Goal: Task Accomplishment & Management: Complete application form

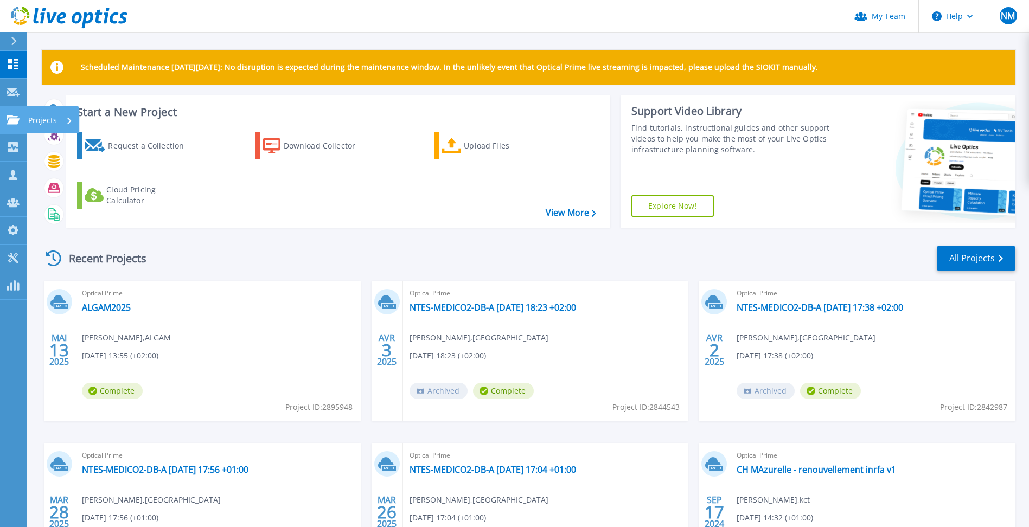
click at [27, 116] on div "Projects" at bounding box center [53, 119] width 53 height 27
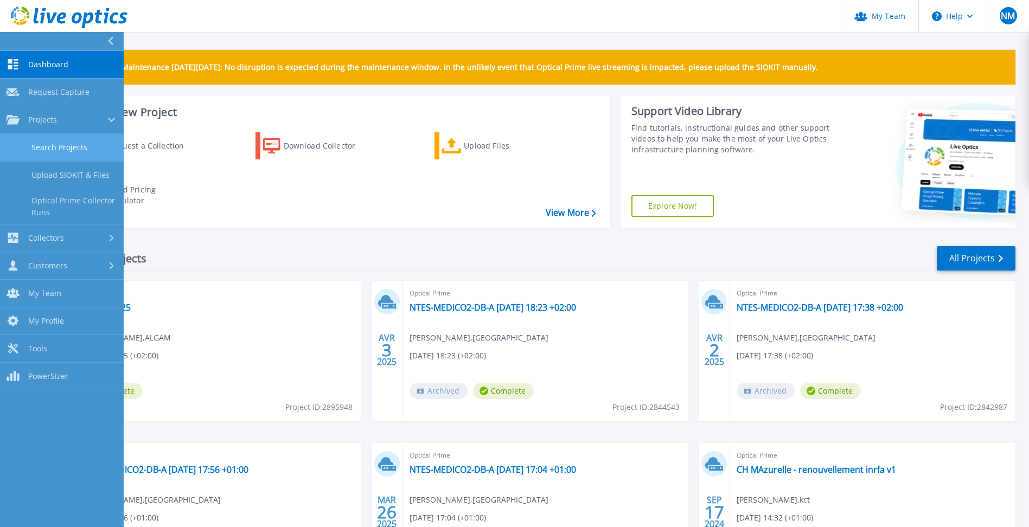
click at [101, 148] on link "Search Projects" at bounding box center [62, 148] width 124 height 28
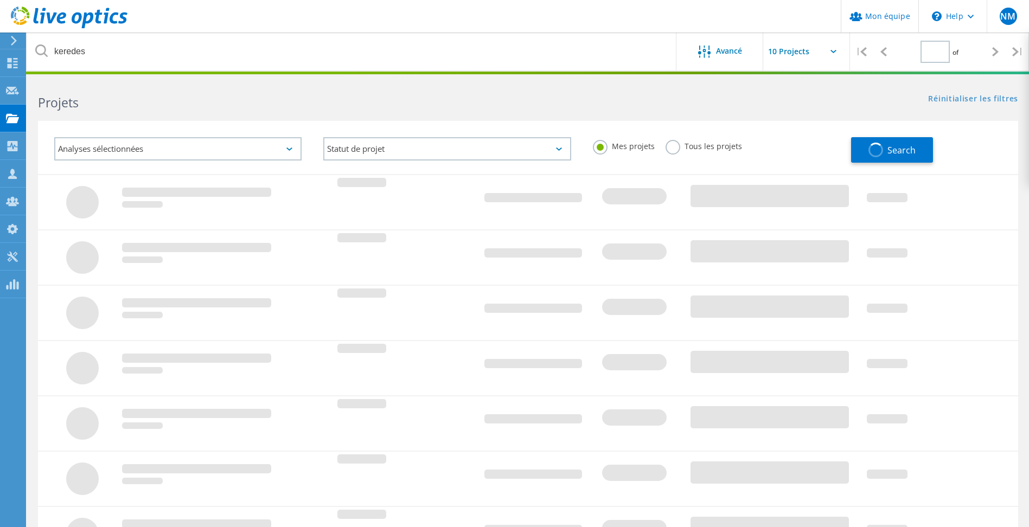
type input "1"
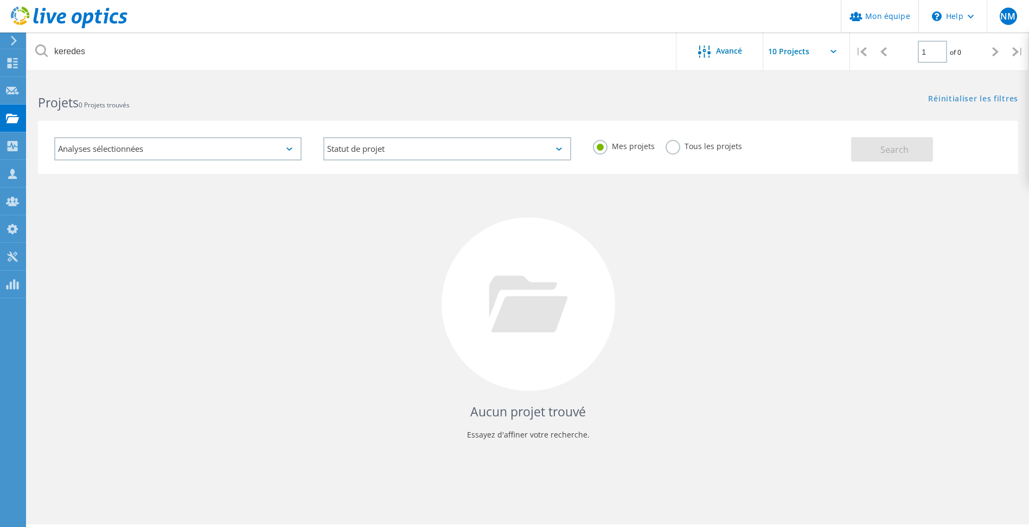
click at [670, 148] on label "Tous les projets" at bounding box center [703, 145] width 76 height 10
click at [0, 0] on input "Tous les projets" at bounding box center [0, 0] width 0 height 0
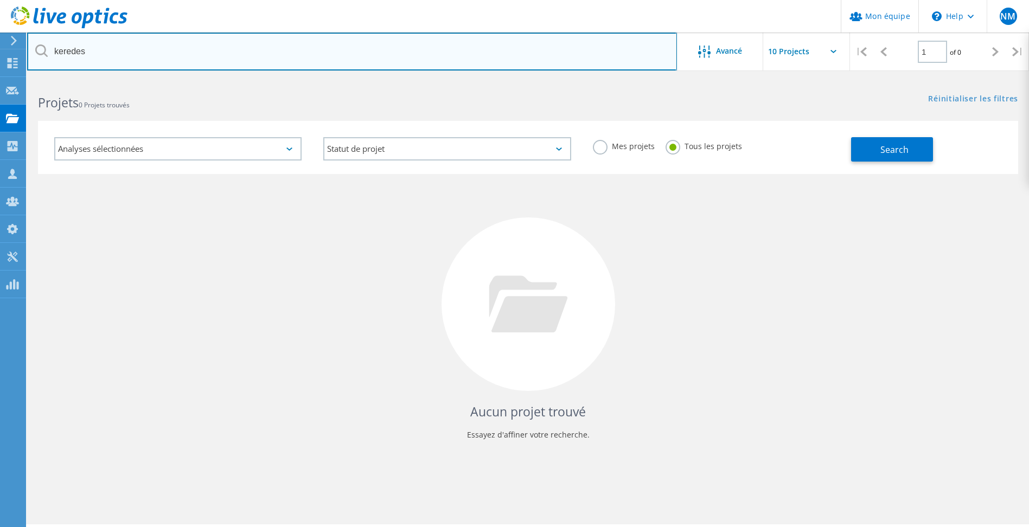
drag, startPoint x: 184, startPoint y: 55, endPoint x: 59, endPoint y: 45, distance: 126.2
click at [59, 44] on input "keredes" at bounding box center [352, 52] width 650 height 38
type input "k"
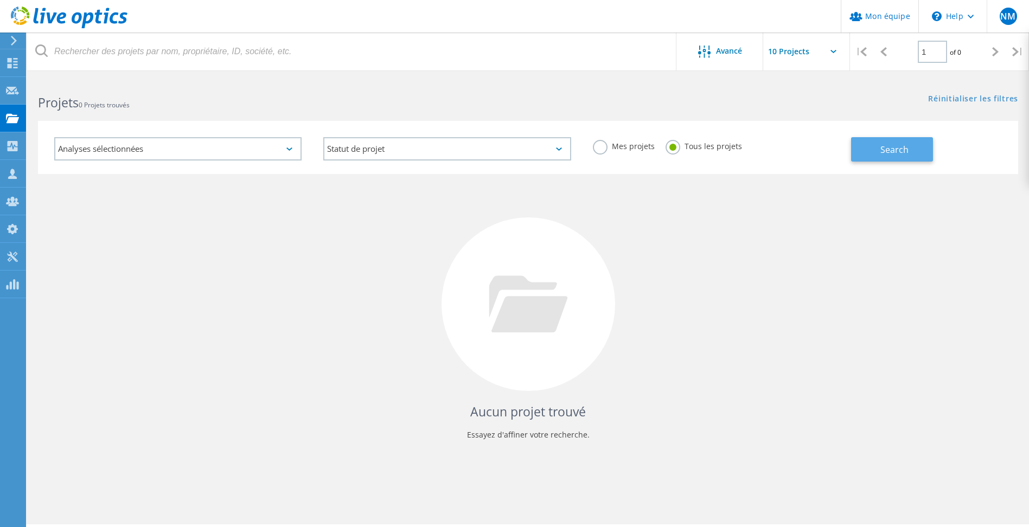
click at [892, 144] on span "Search" at bounding box center [894, 150] width 28 height 12
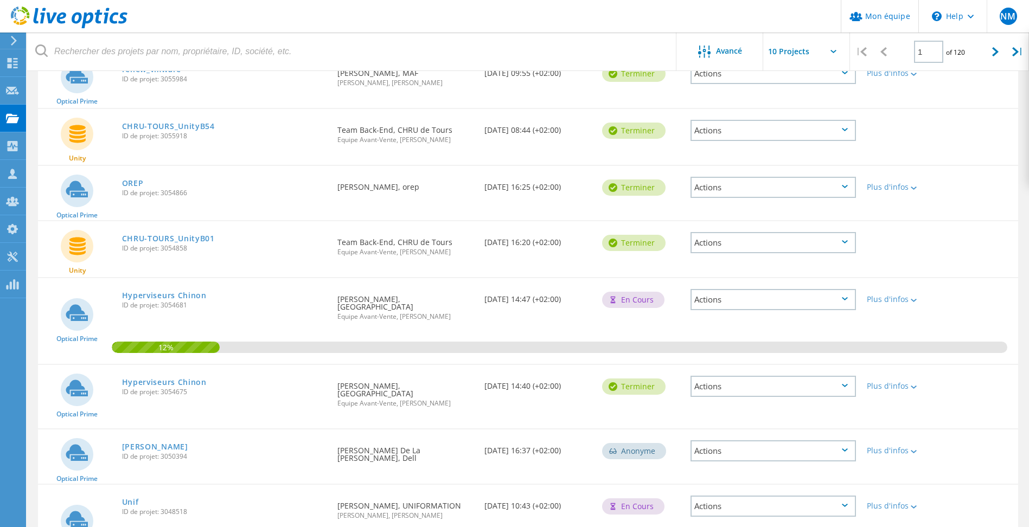
scroll to position [163, 0]
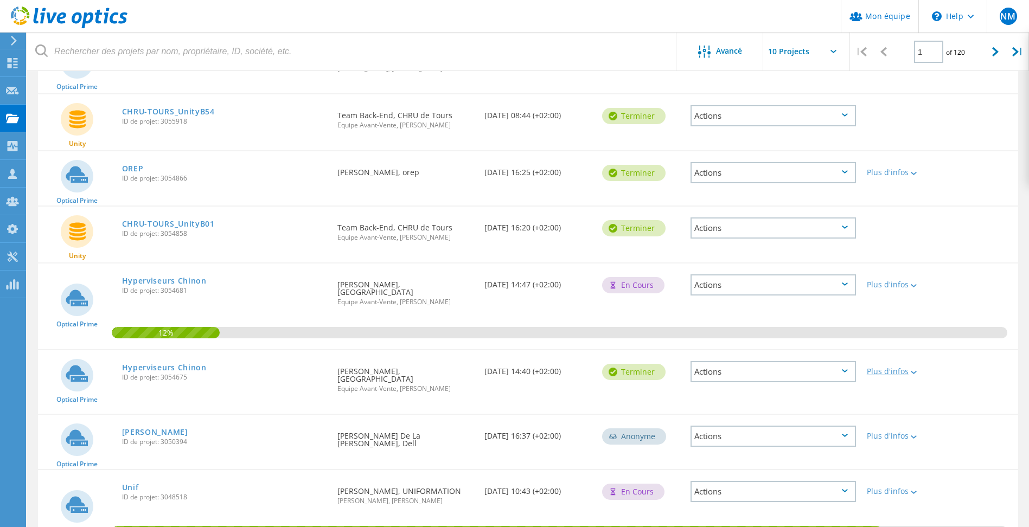
click at [903, 369] on div "Plus d'infos" at bounding box center [901, 372] width 68 height 8
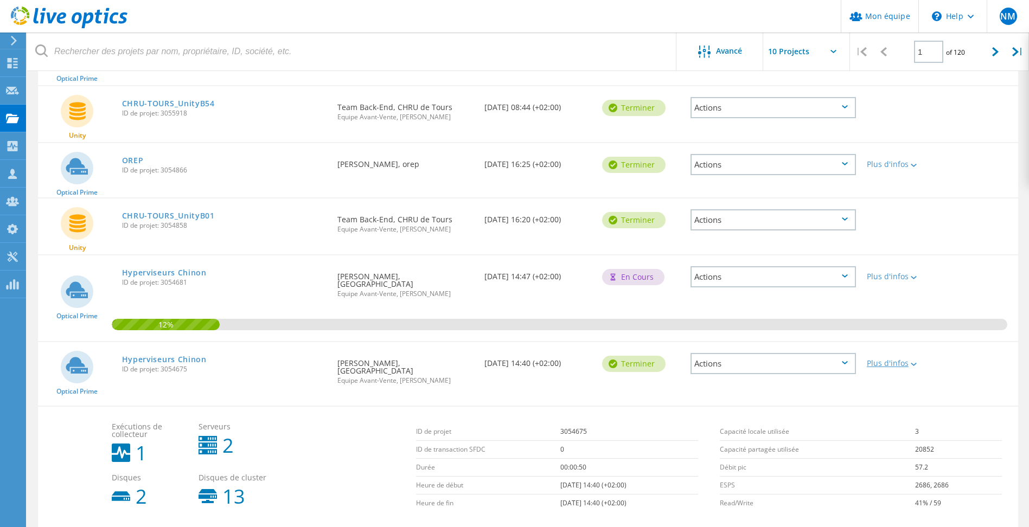
scroll to position [217, 0]
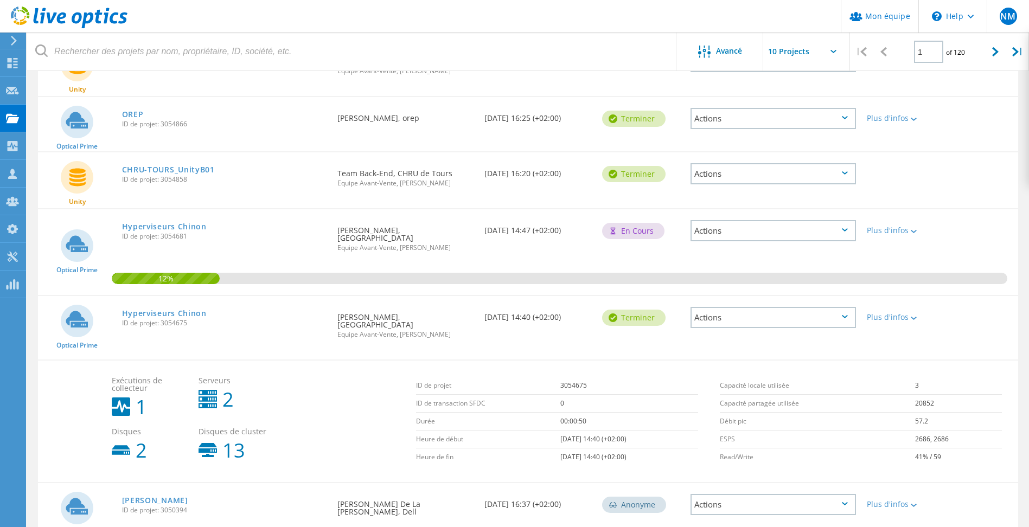
click at [876, 176] on div at bounding box center [900, 166] width 79 height 28
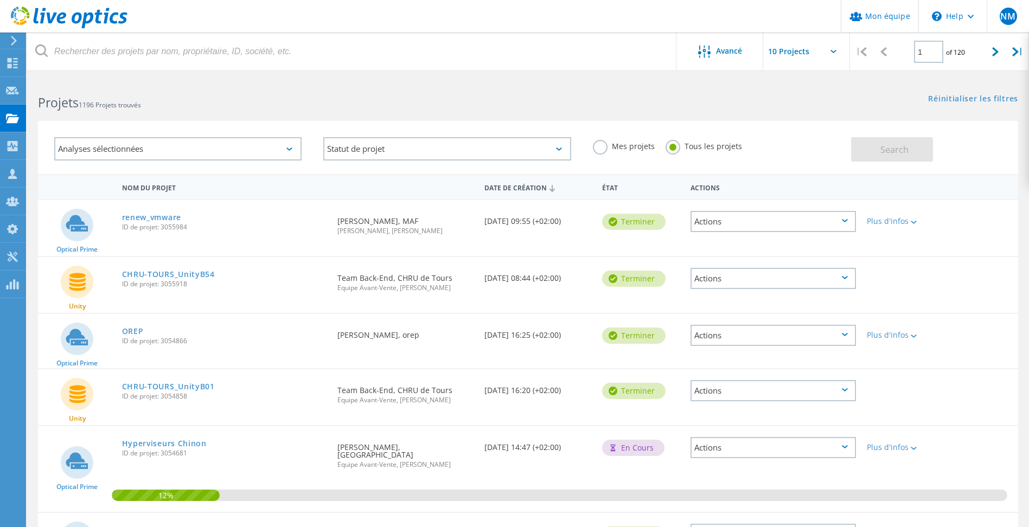
scroll to position [54, 0]
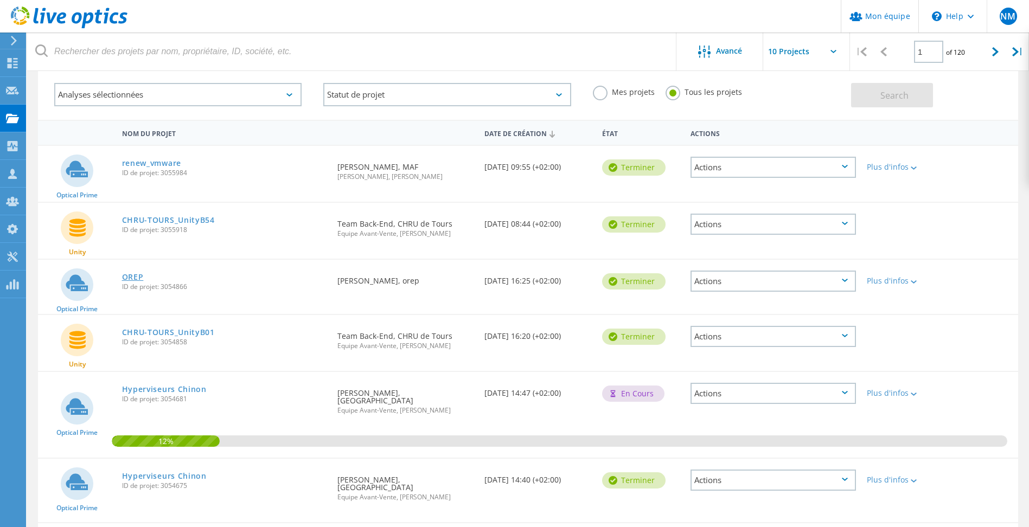
click at [126, 279] on link "OREP" at bounding box center [133, 277] width 22 height 8
drag, startPoint x: 9, startPoint y: 37, endPoint x: 41, endPoint y: 60, distance: 40.0
click at [9, 37] on div at bounding box center [12, 41] width 16 height 10
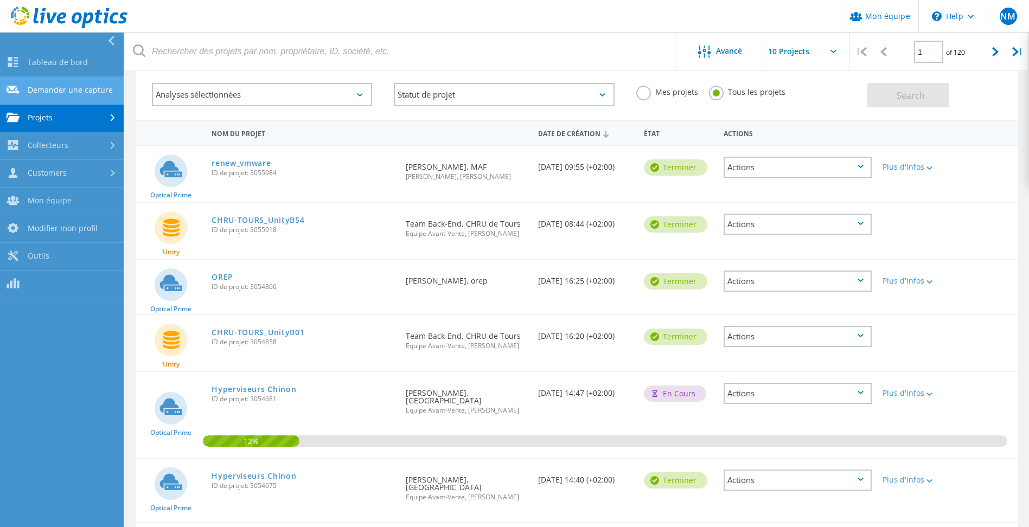
click at [65, 89] on link "Demander une capture" at bounding box center [62, 91] width 124 height 28
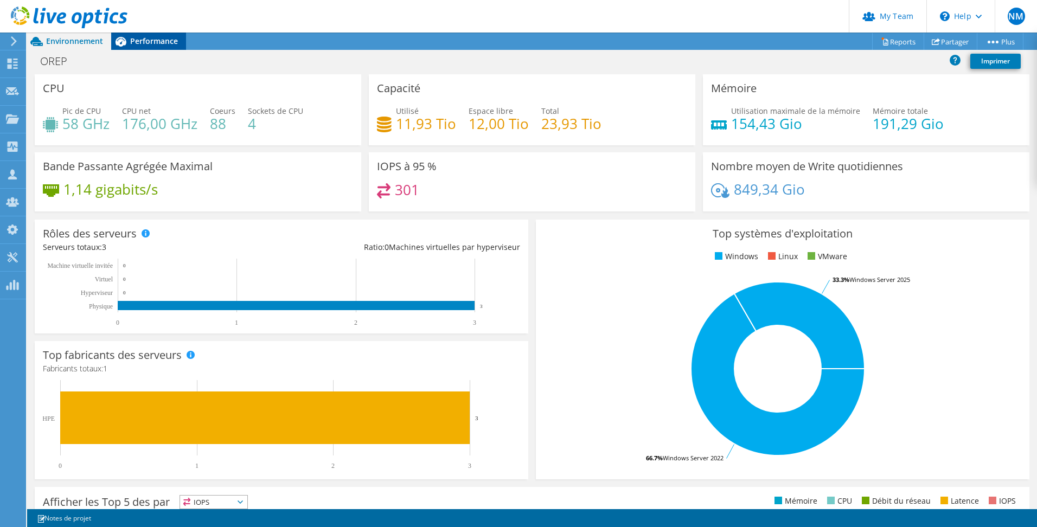
click at [161, 41] on span "Performance" at bounding box center [154, 41] width 48 height 10
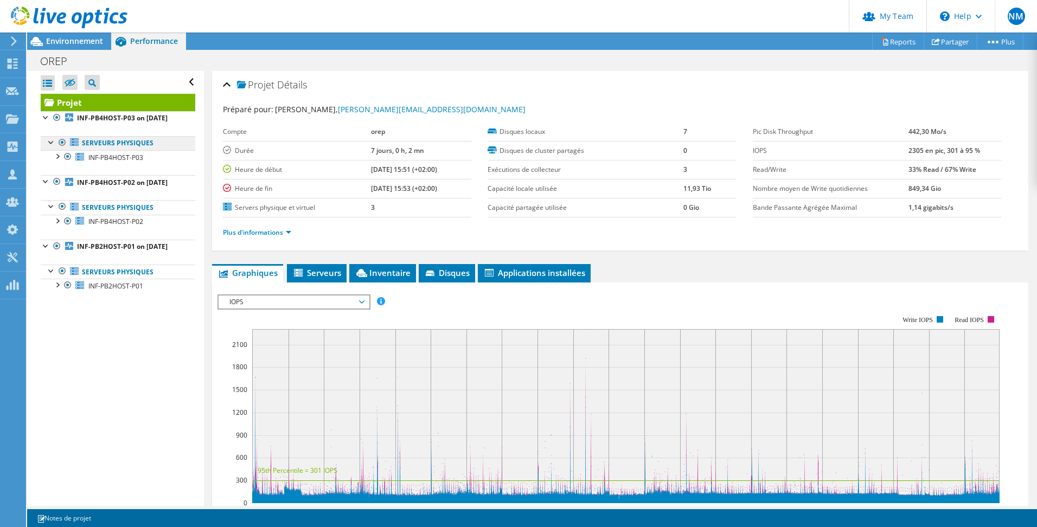
click at [140, 150] on link "Serveurs physiques" at bounding box center [118, 143] width 155 height 14
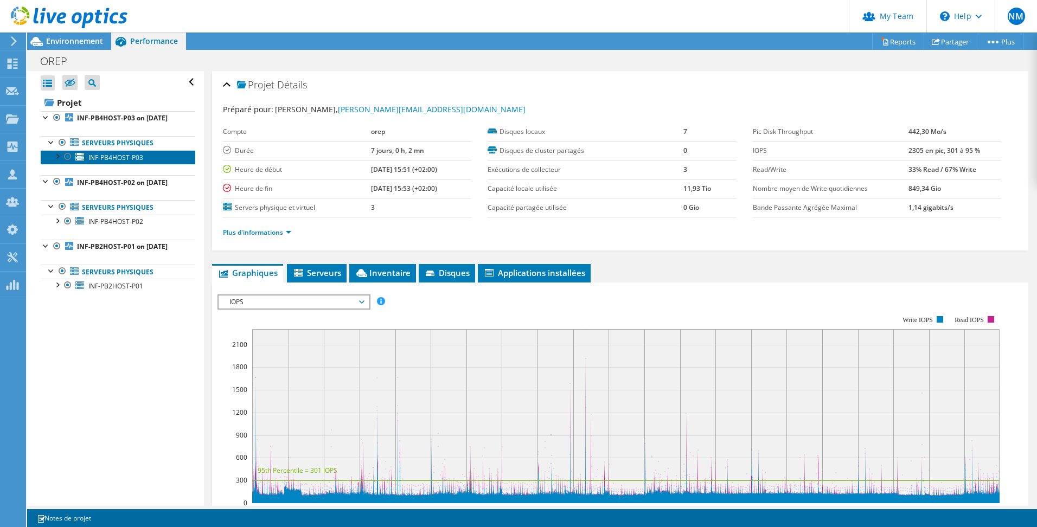
click at [137, 162] on span "INF-PB4HOST-P03" at bounding box center [115, 157] width 55 height 9
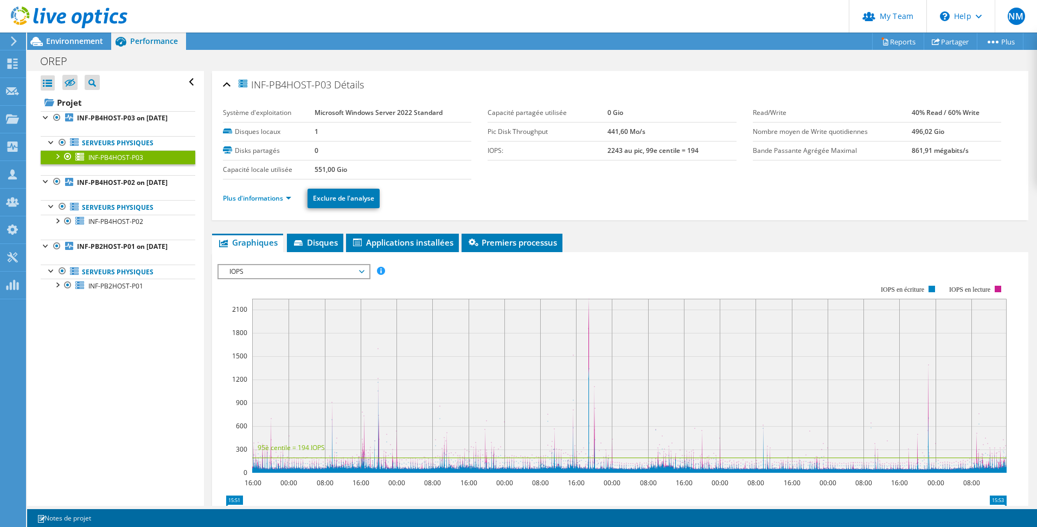
click at [61, 161] on div at bounding box center [57, 155] width 11 height 11
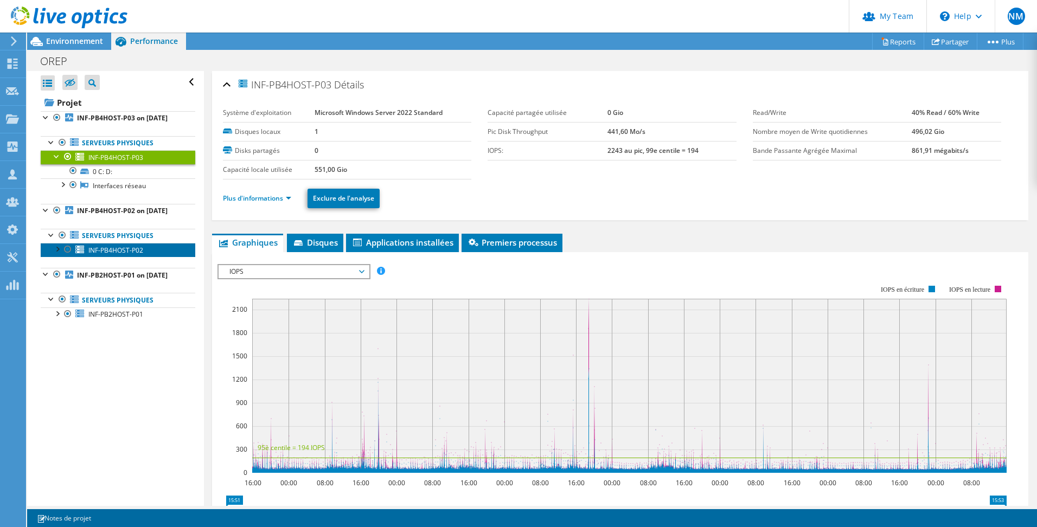
click at [108, 255] on span "INF-PB4HOST-P02" at bounding box center [115, 250] width 55 height 9
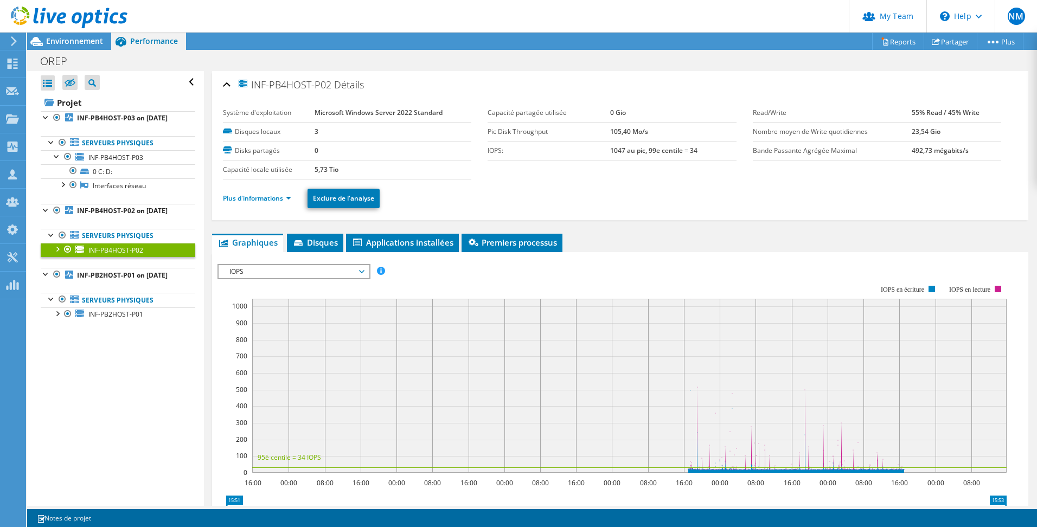
click at [59, 254] on div at bounding box center [57, 248] width 11 height 11
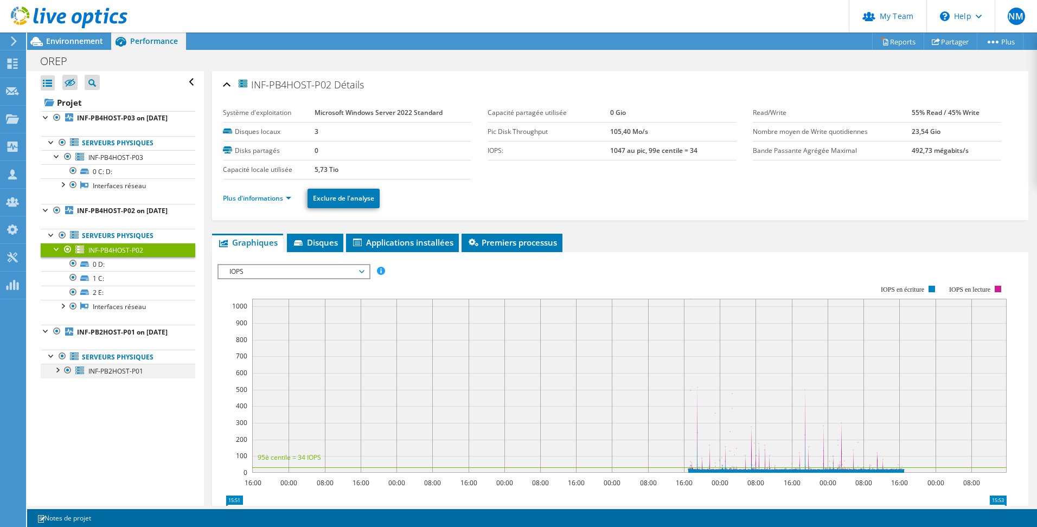
click at [57, 375] on div at bounding box center [57, 369] width 11 height 11
drag, startPoint x: 75, startPoint y: 34, endPoint x: 89, endPoint y: 33, distance: 14.7
click at [75, 34] on div at bounding box center [63, 18] width 127 height 36
click at [98, 44] on span "Environnement" at bounding box center [74, 41] width 57 height 10
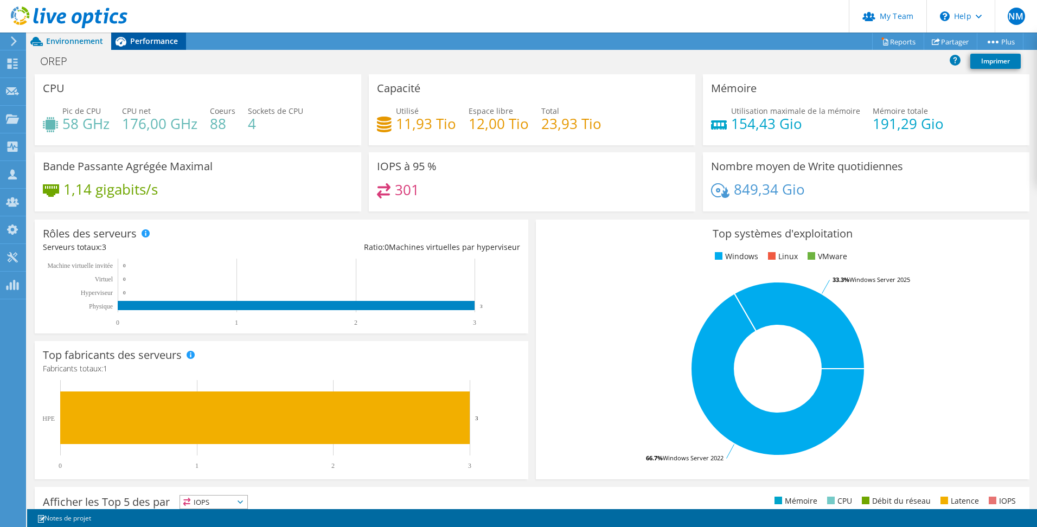
click at [162, 44] on span "Performance" at bounding box center [154, 41] width 48 height 10
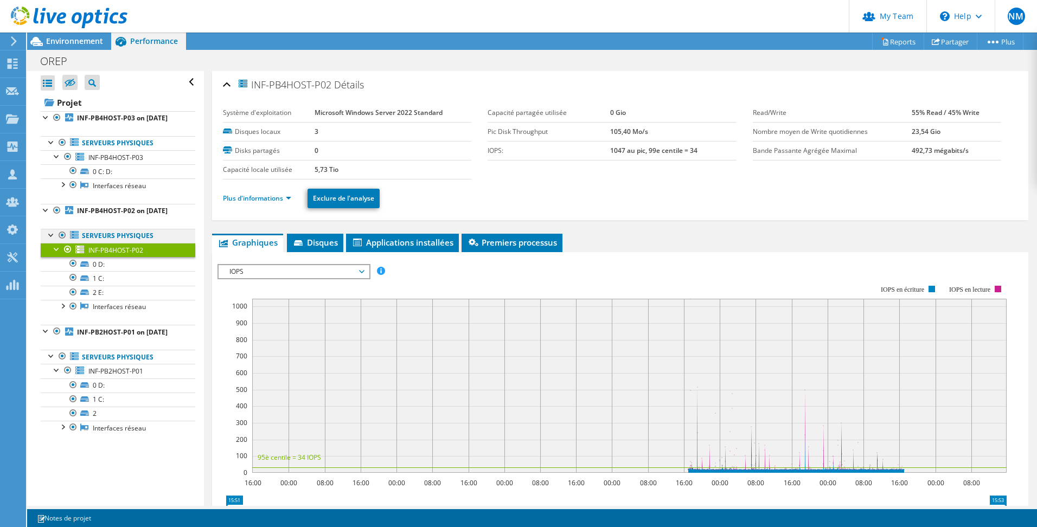
click at [93, 243] on link "Serveurs physiques" at bounding box center [118, 236] width 155 height 14
click at [115, 150] on link "Serveurs physiques" at bounding box center [118, 143] width 155 height 14
click at [113, 162] on span "INF-PB4HOST-P03" at bounding box center [115, 157] width 55 height 9
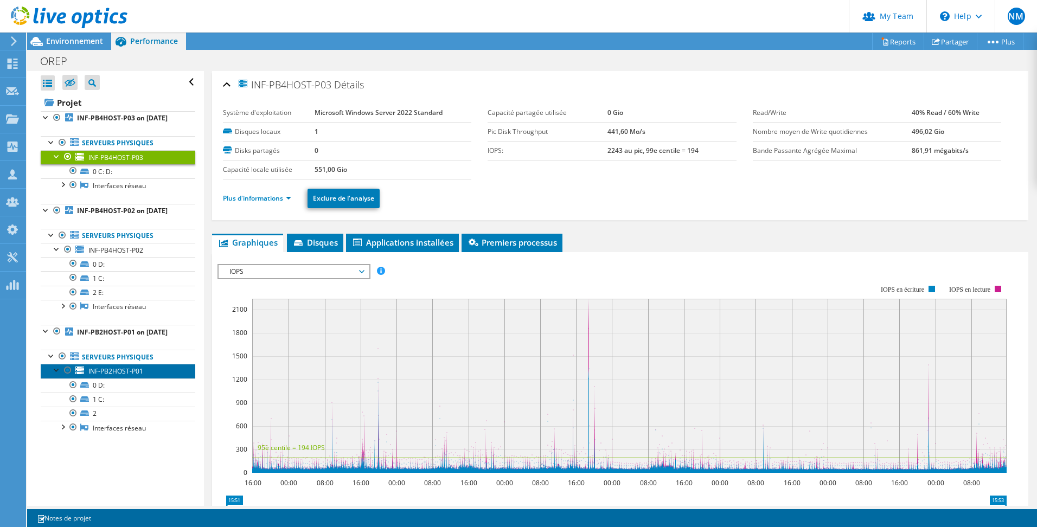
click at [110, 376] on span "INF-PB2HOST-P01" at bounding box center [115, 371] width 55 height 9
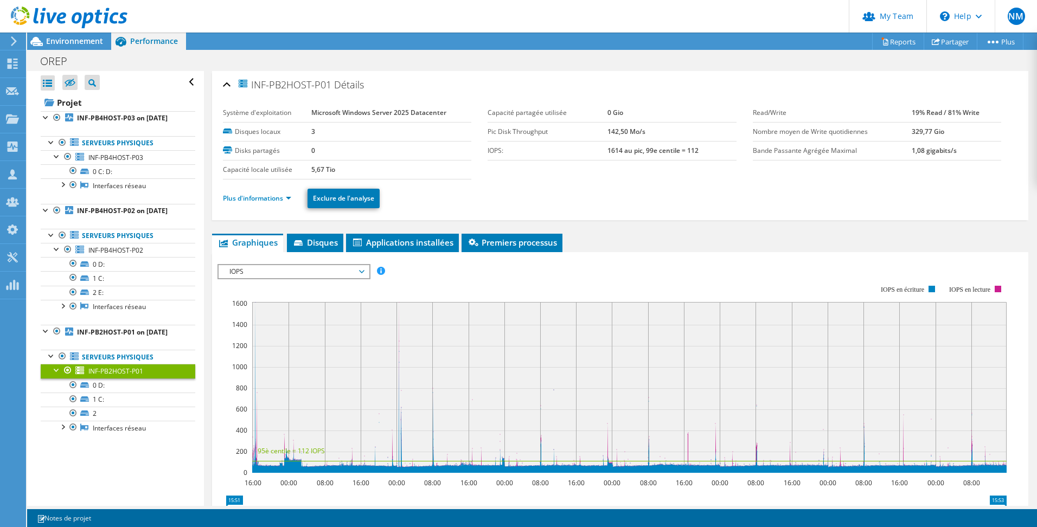
click at [271, 204] on ul "Plus d'informations Exclure de l'analyse" at bounding box center [620, 197] width 795 height 22
click at [270, 201] on link "Plus d'informations" at bounding box center [257, 198] width 68 height 9
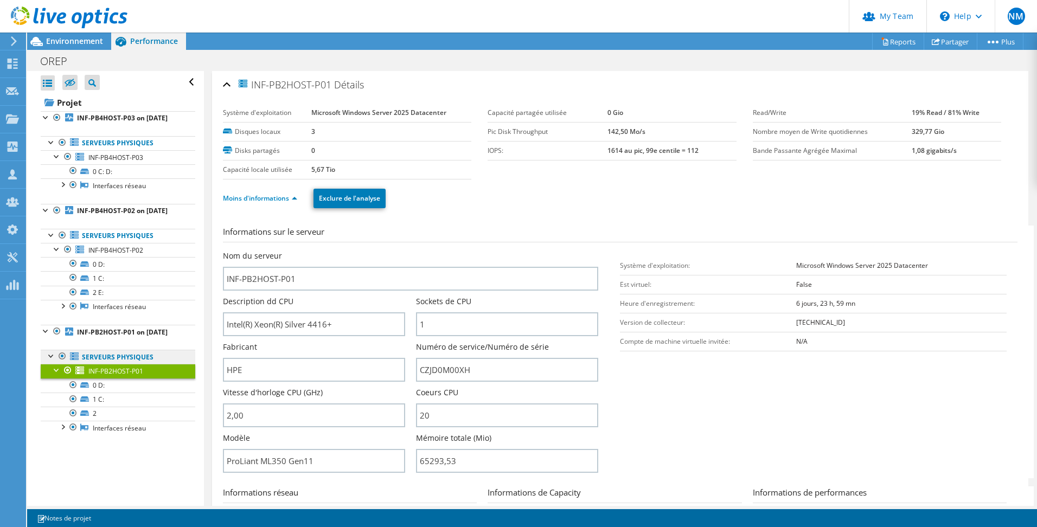
click at [125, 364] on link "Serveurs physiques" at bounding box center [118, 357] width 155 height 14
click at [108, 255] on span "INF-PB4HOST-P02" at bounding box center [115, 250] width 55 height 9
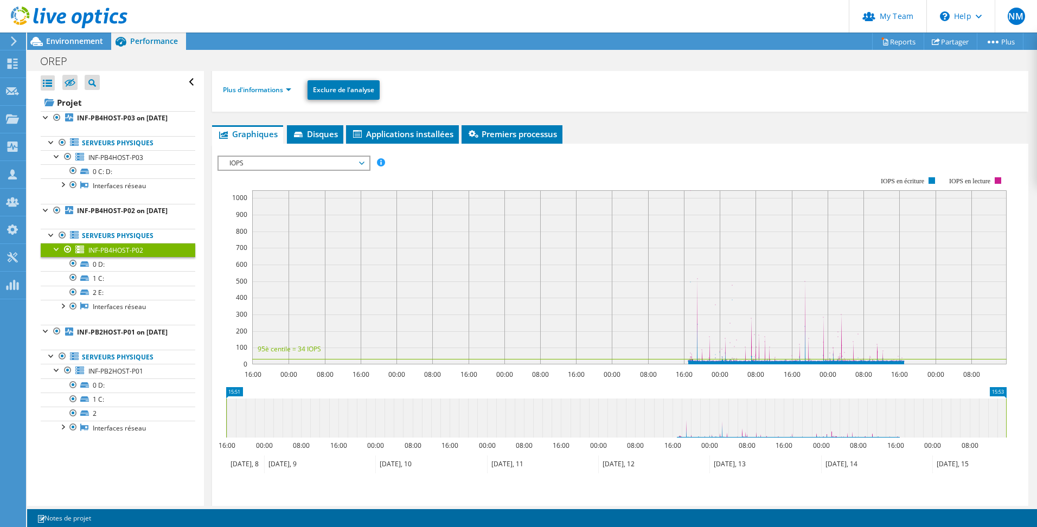
scroll to position [54, 0]
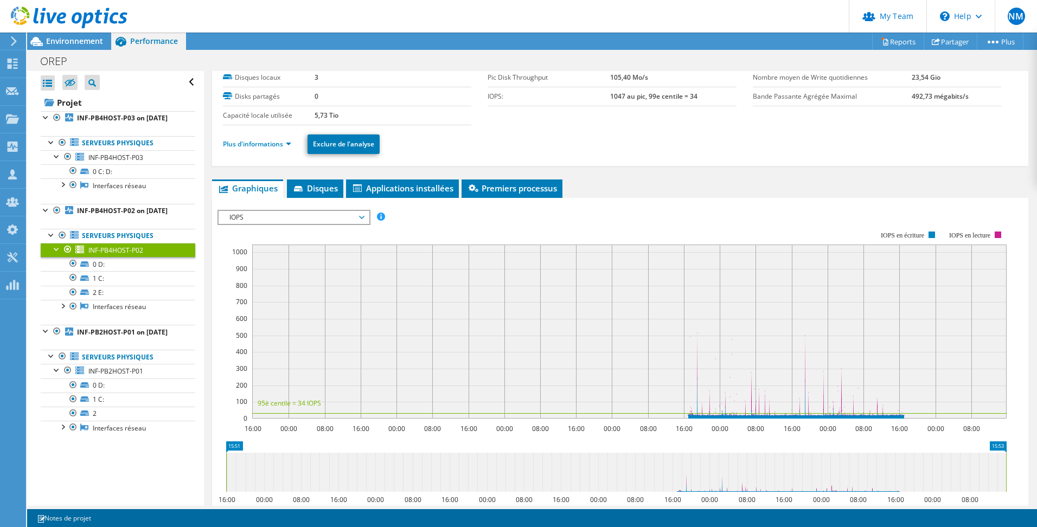
click at [328, 221] on span "IOPS" at bounding box center [293, 217] width 139 height 13
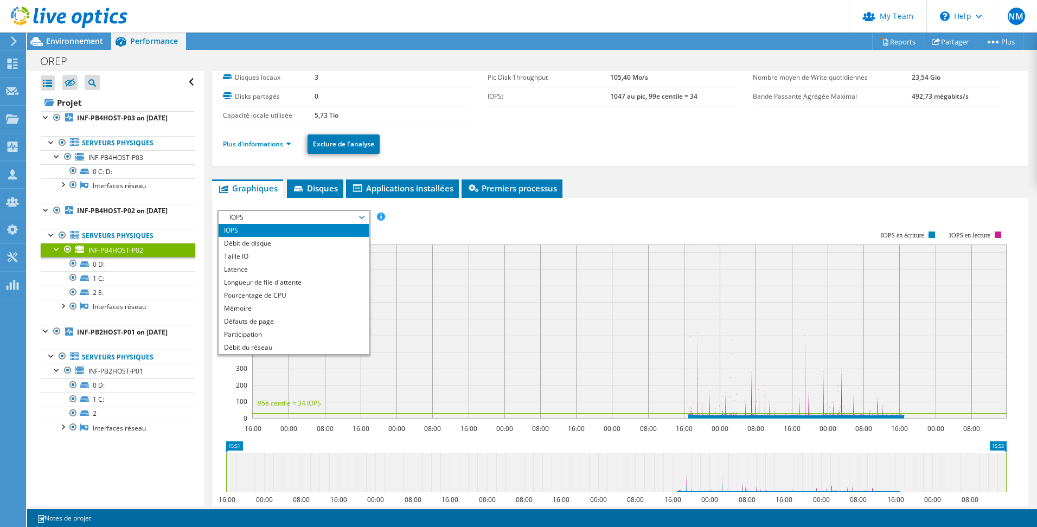
click at [574, 230] on rect at bounding box center [611, 324] width 789 height 217
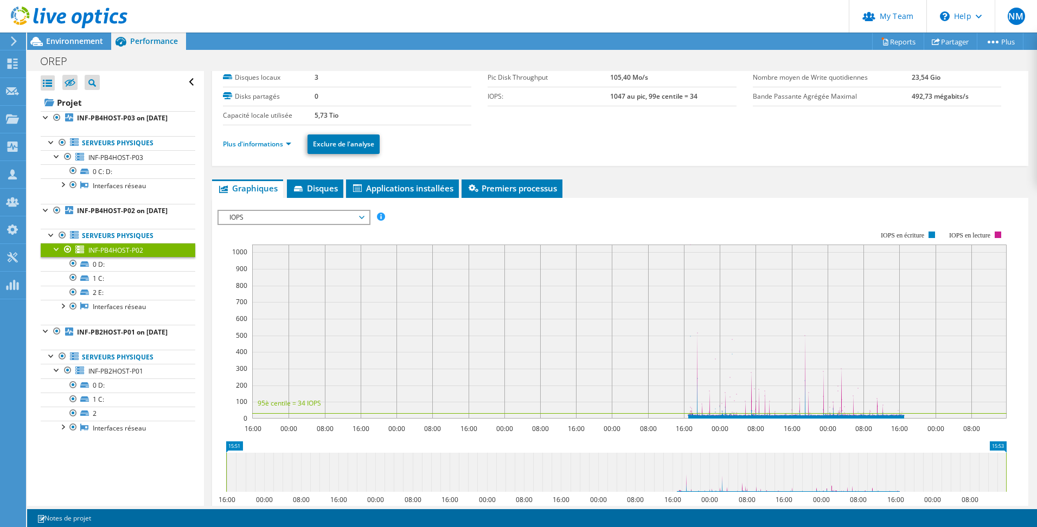
click at [433, 188] on span "Applications installées" at bounding box center [402, 188] width 102 height 11
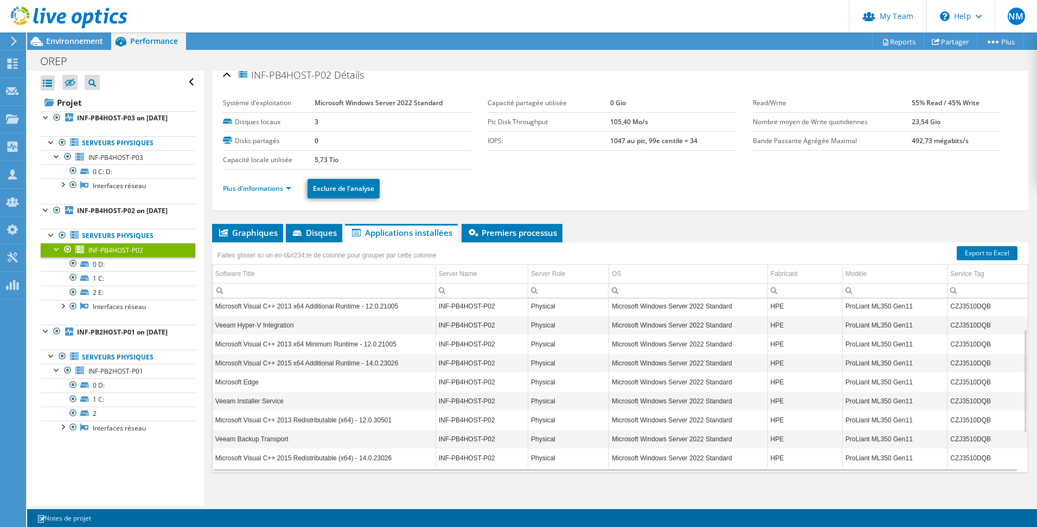
scroll to position [18, 0]
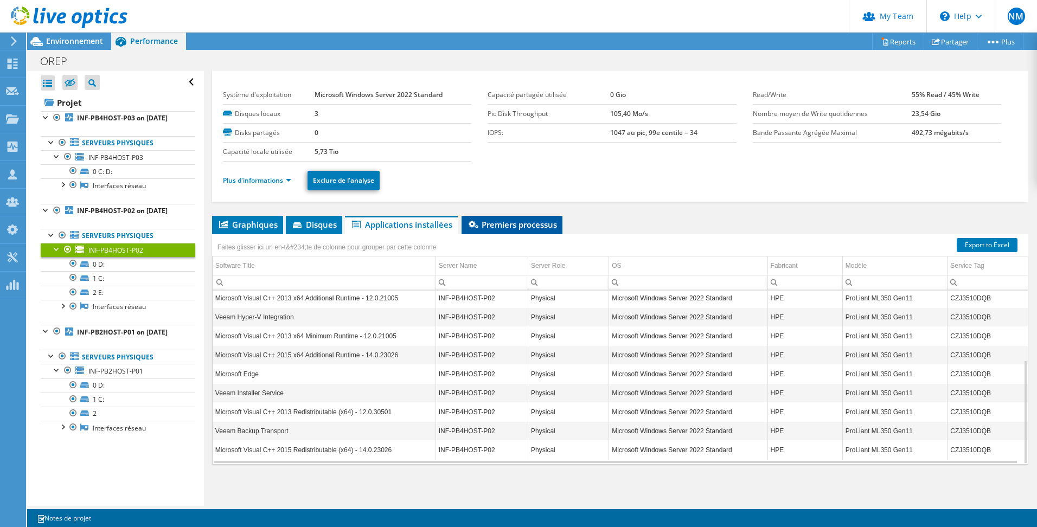
click at [537, 226] on span "Premiers processus" at bounding box center [512, 224] width 90 height 11
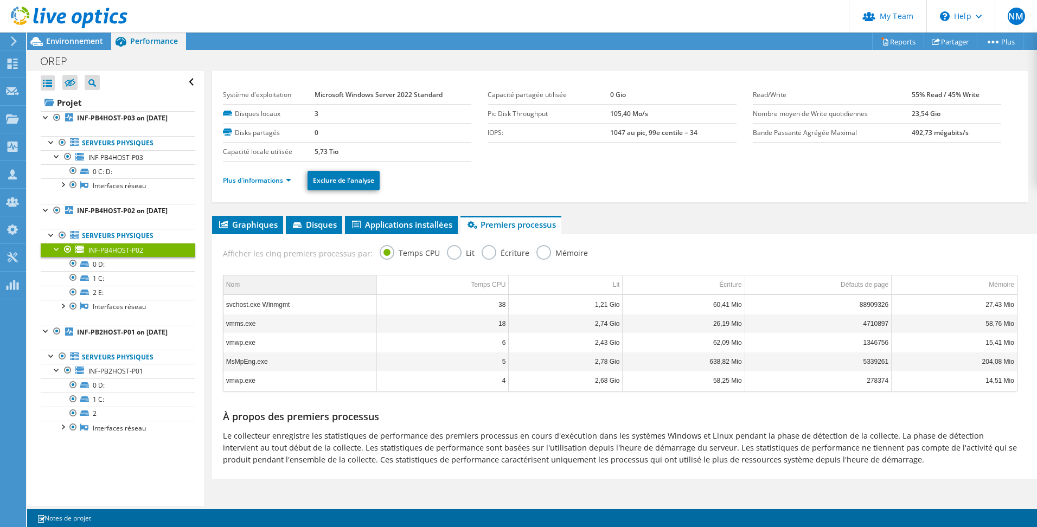
click at [308, 280] on td "Nom" at bounding box center [299, 285] width 153 height 19
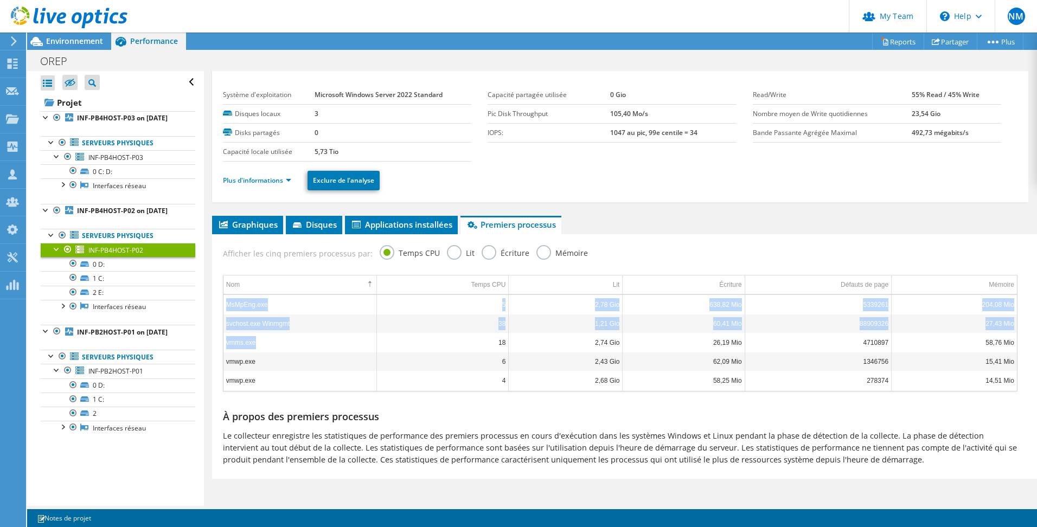
drag, startPoint x: 257, startPoint y: 344, endPoint x: 219, endPoint y: 344, distance: 38.0
click at [219, 344] on div "Nom Temps CPU Lit Écriture Défauts de page Mémoire MsMpEng.exe 5 2,78 Gio 638,8…" at bounding box center [619, 333] width 805 height 127
click at [222, 345] on div "Nom Temps CPU Lit Écriture Défauts de page Mémoire MsMpEng.exe 5 2,78 Gio 638,8…" at bounding box center [619, 333] width 805 height 127
click at [274, 347] on td "vmms.exe" at bounding box center [299, 342] width 153 height 19
drag, startPoint x: 274, startPoint y: 347, endPoint x: 225, endPoint y: 347, distance: 48.8
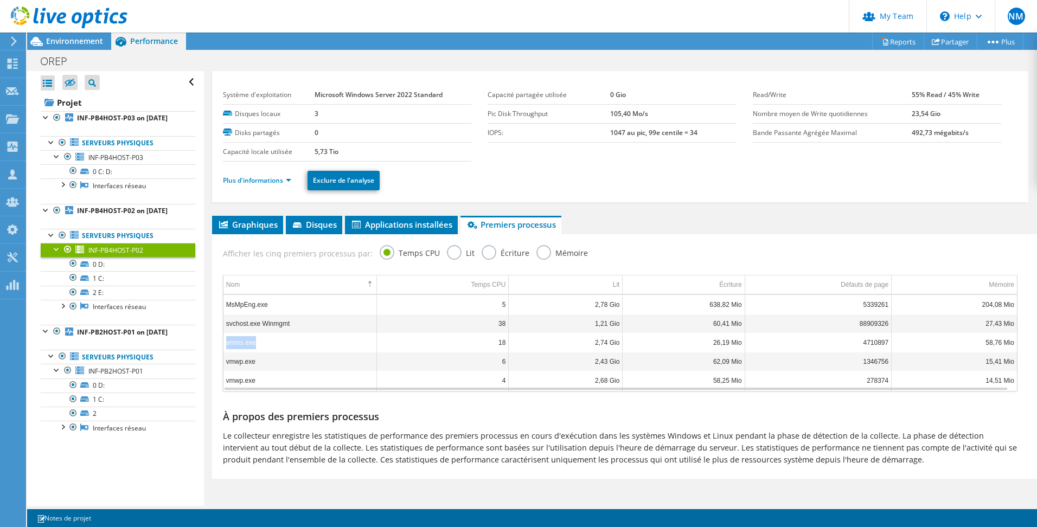
click at [225, 347] on td "vmms.exe" at bounding box center [299, 342] width 153 height 19
copy td "vmms.exe"
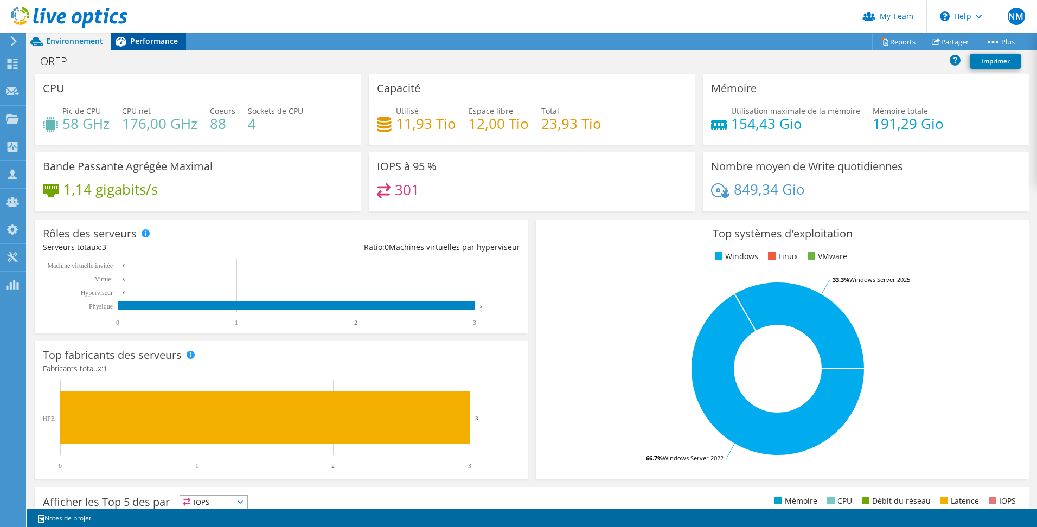
click at [130, 36] on icon at bounding box center [120, 41] width 19 height 19
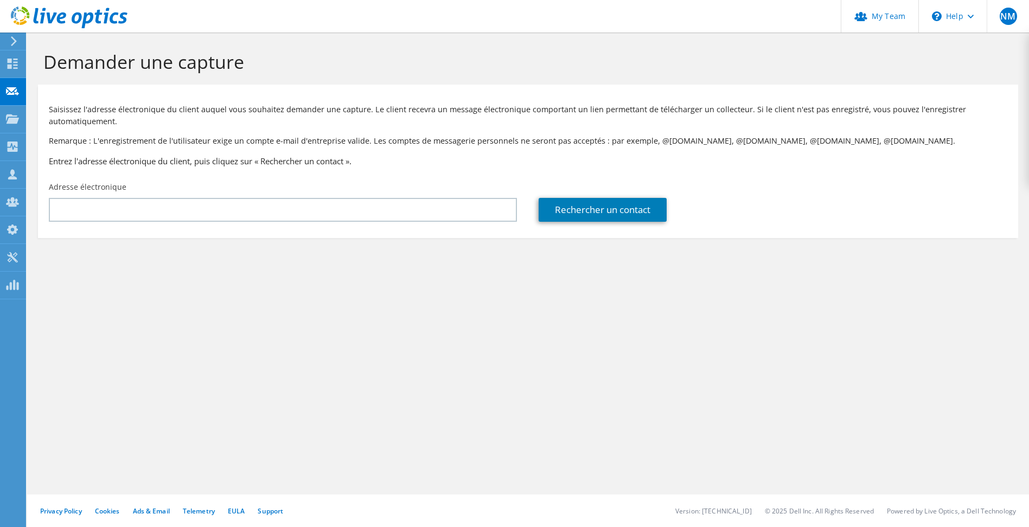
drag, startPoint x: 18, startPoint y: 44, endPoint x: 21, endPoint y: 31, distance: 13.8
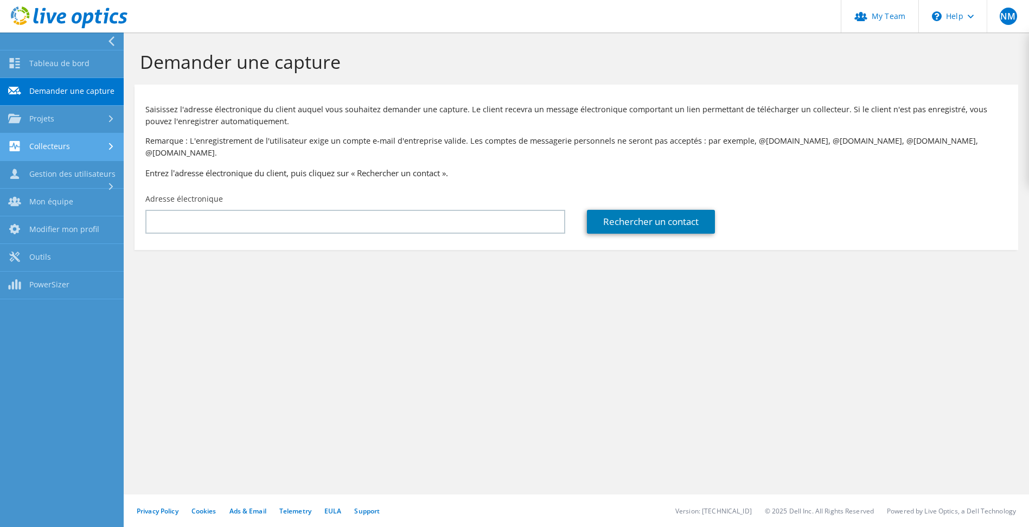
click at [63, 147] on link "Collecteurs" at bounding box center [62, 147] width 124 height 28
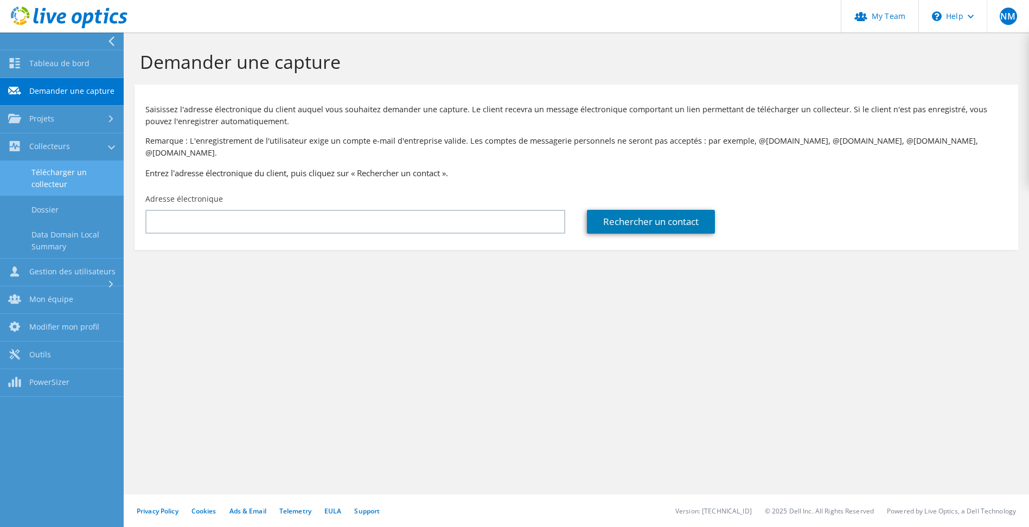
click at [78, 178] on link "Télécharger un collecteur" at bounding box center [62, 178] width 124 height 35
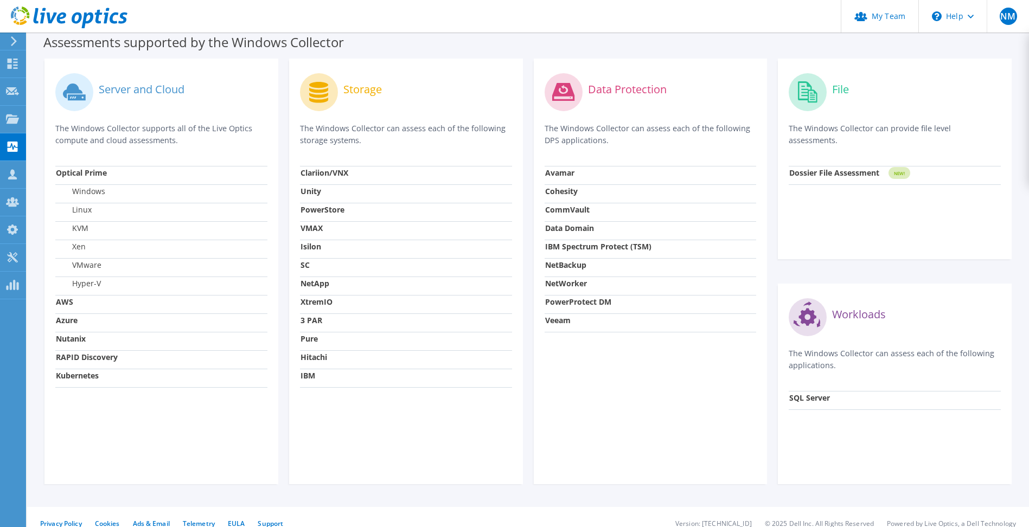
scroll to position [317, 0]
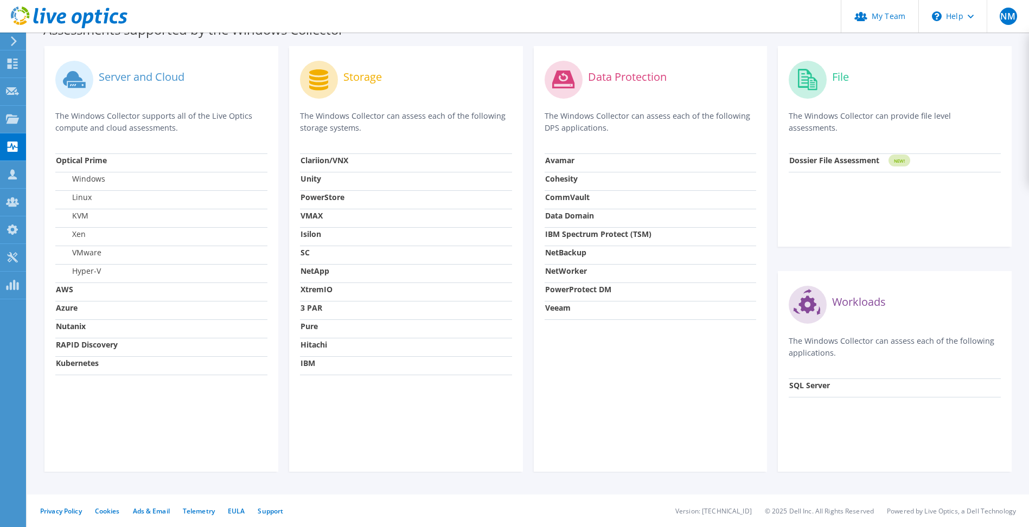
click at [139, 74] on label "Server and Cloud" at bounding box center [142, 77] width 86 height 11
drag, startPoint x: 87, startPoint y: 74, endPoint x: 155, endPoint y: 53, distance: 71.4
click at [87, 74] on circle at bounding box center [74, 80] width 38 height 38
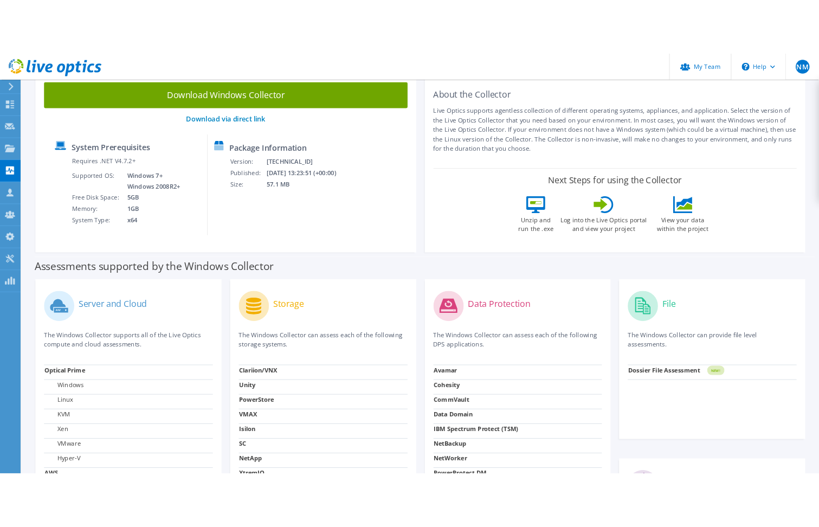
scroll to position [0, 0]
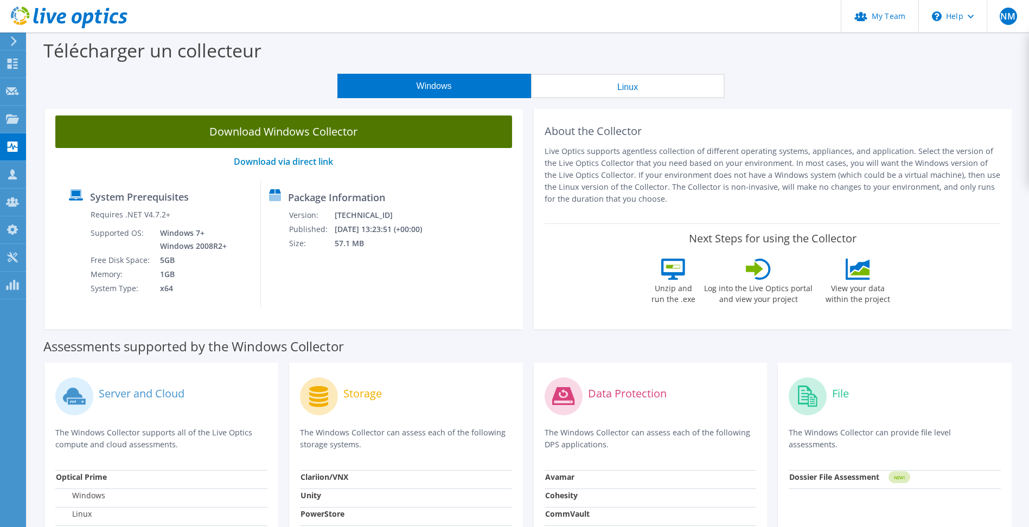
click at [405, 127] on link "Download Windows Collector" at bounding box center [283, 132] width 457 height 33
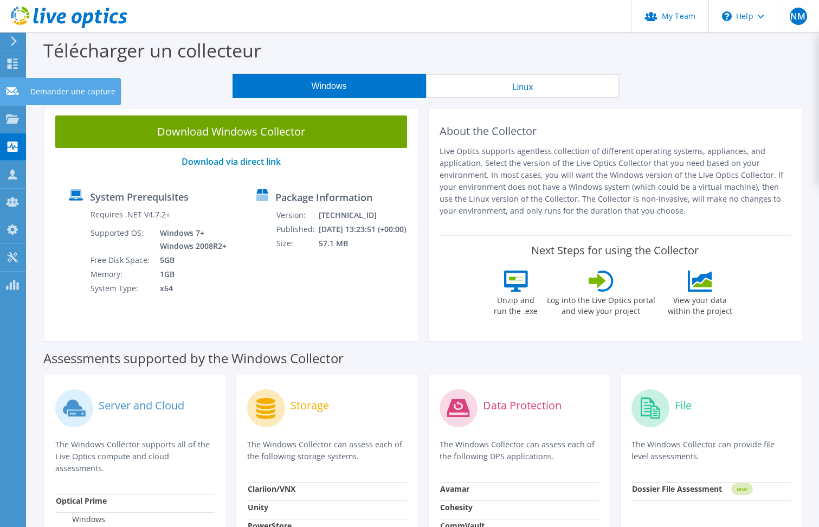
click at [11, 87] on use at bounding box center [12, 91] width 13 height 8
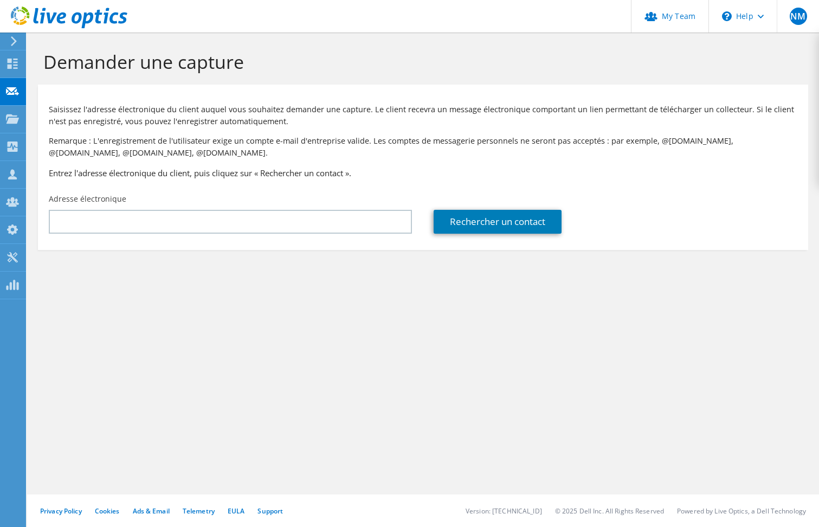
click at [37, 116] on section "Demander une capture Saisissez l'adresse électronique du client auquel vous sou…" at bounding box center [423, 169] width 792 height 272
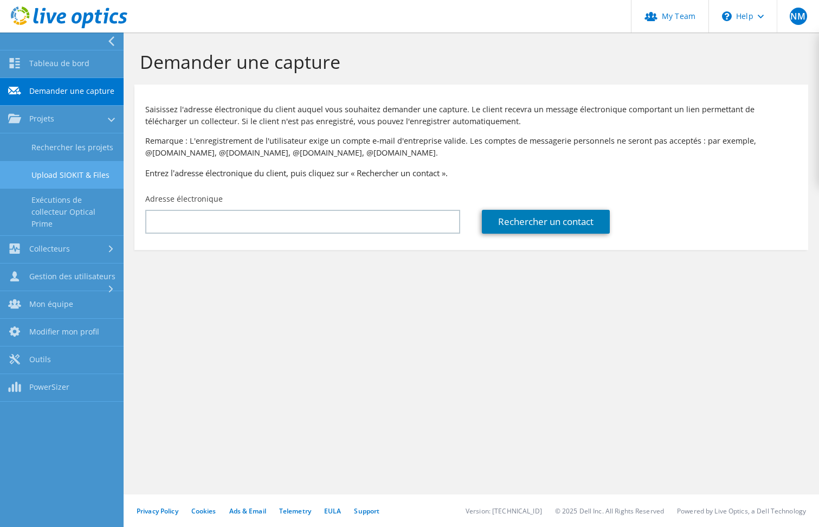
click at [91, 174] on link "Upload SIOKIT & Files" at bounding box center [62, 175] width 124 height 28
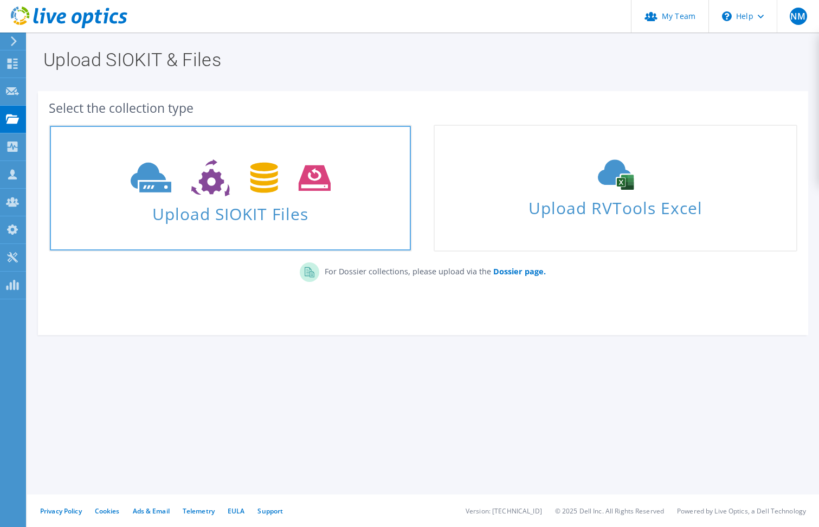
click at [228, 195] on icon at bounding box center [231, 177] width 200 height 37
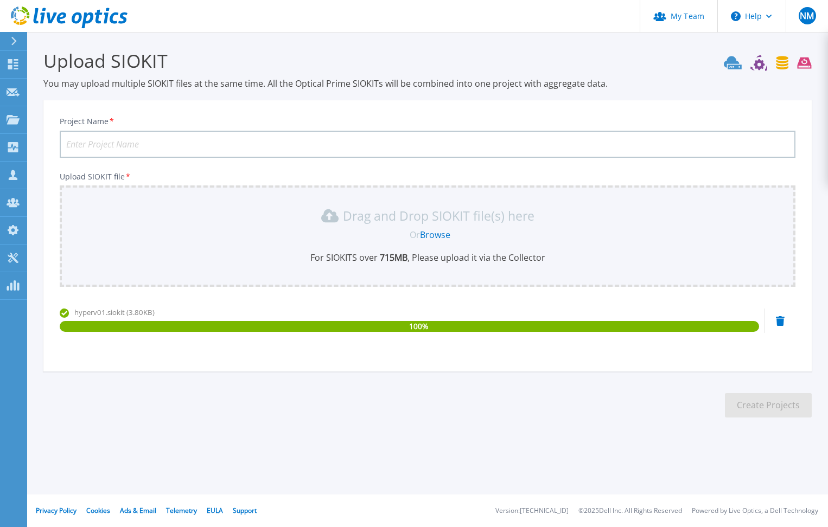
click at [234, 153] on input "Project Name *" at bounding box center [427, 144] width 735 height 27
click at [244, 139] on input "Project Name *" at bounding box center [427, 144] width 735 height 27
type input "Infra Test MDL"
click at [745, 410] on button "Create Projects" at bounding box center [768, 405] width 87 height 24
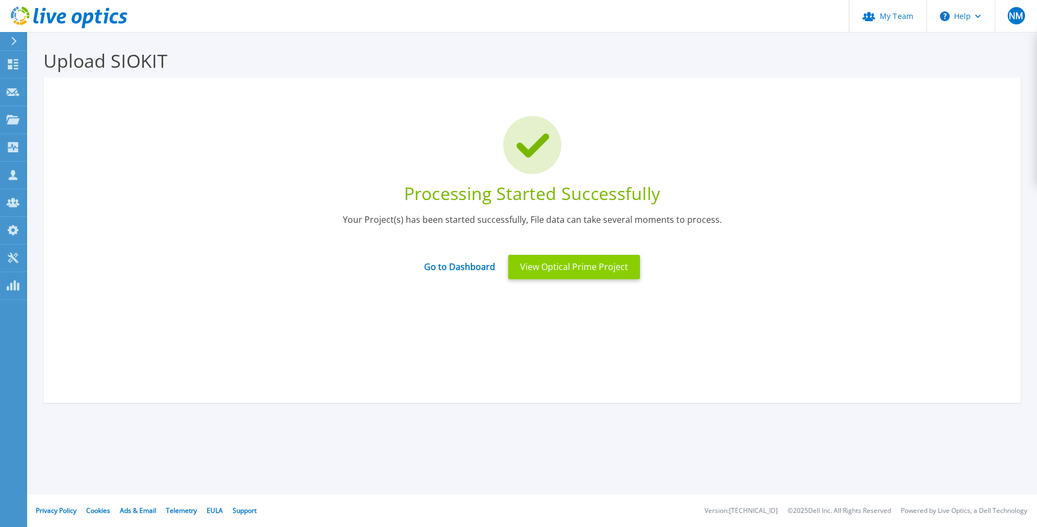
click at [535, 273] on button "View Optical Prime Project" at bounding box center [574, 267] width 132 height 24
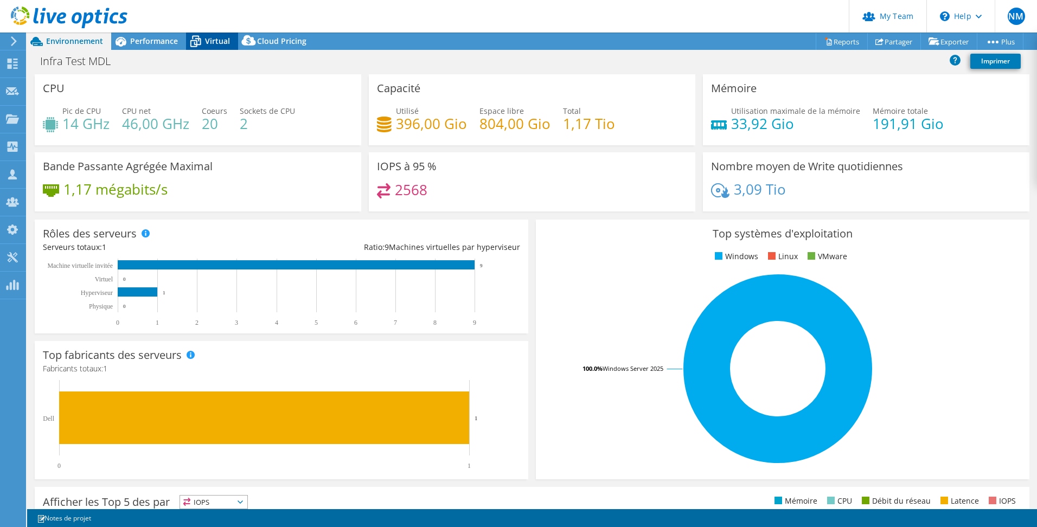
click at [219, 40] on span "Virtual" at bounding box center [217, 41] width 25 height 10
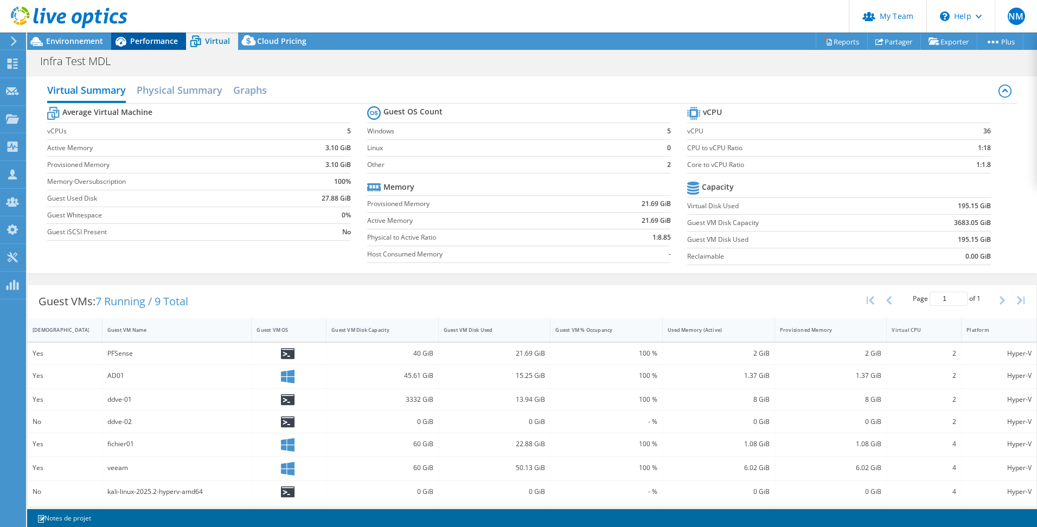
drag, startPoint x: 138, startPoint y: 41, endPoint x: 147, endPoint y: 48, distance: 11.9
click at [138, 41] on span "Performance" at bounding box center [154, 41] width 48 height 10
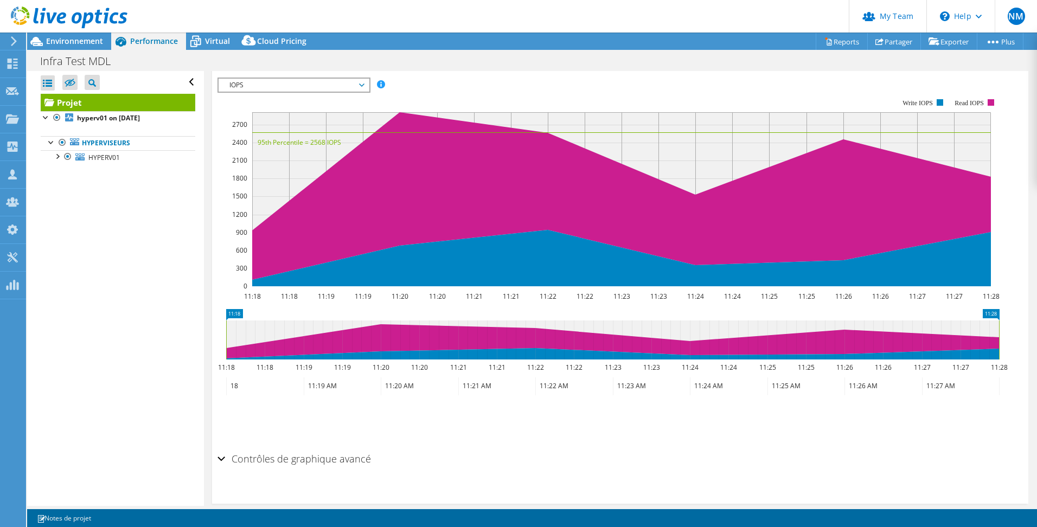
scroll to position [108, 0]
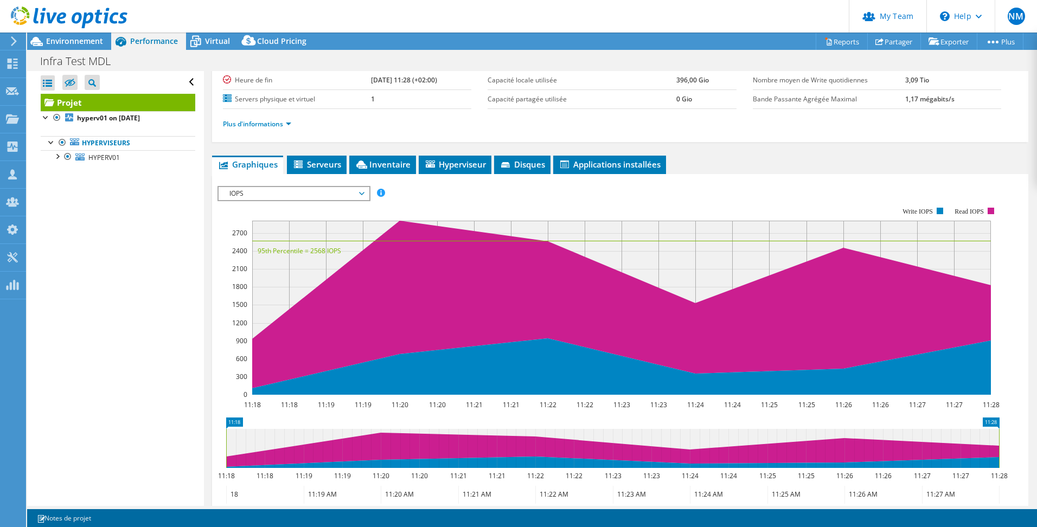
click at [335, 187] on span "IOPS" at bounding box center [293, 193] width 139 height 13
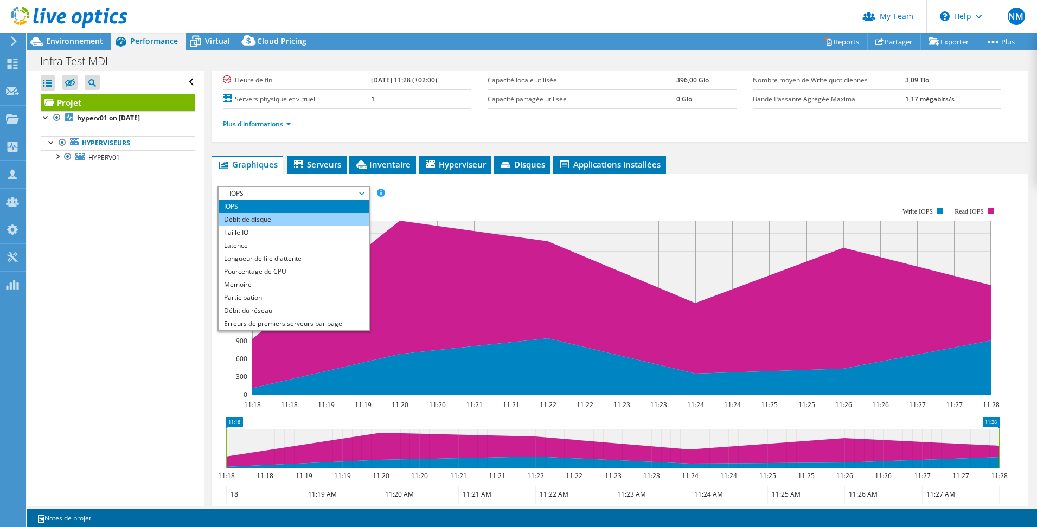
click at [306, 219] on li "Débit de disque" at bounding box center [294, 219] width 150 height 13
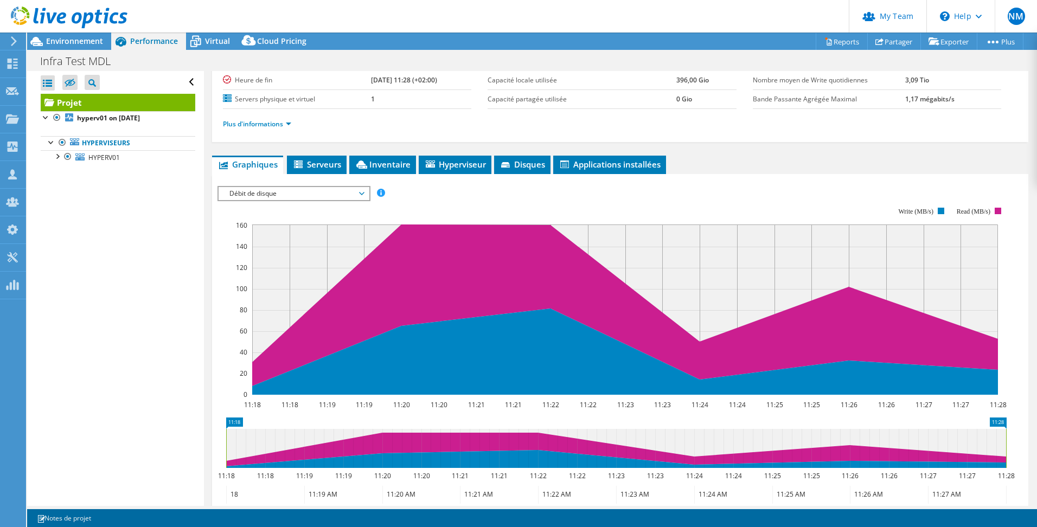
click at [315, 195] on span "Débit de disque" at bounding box center [293, 193] width 139 height 13
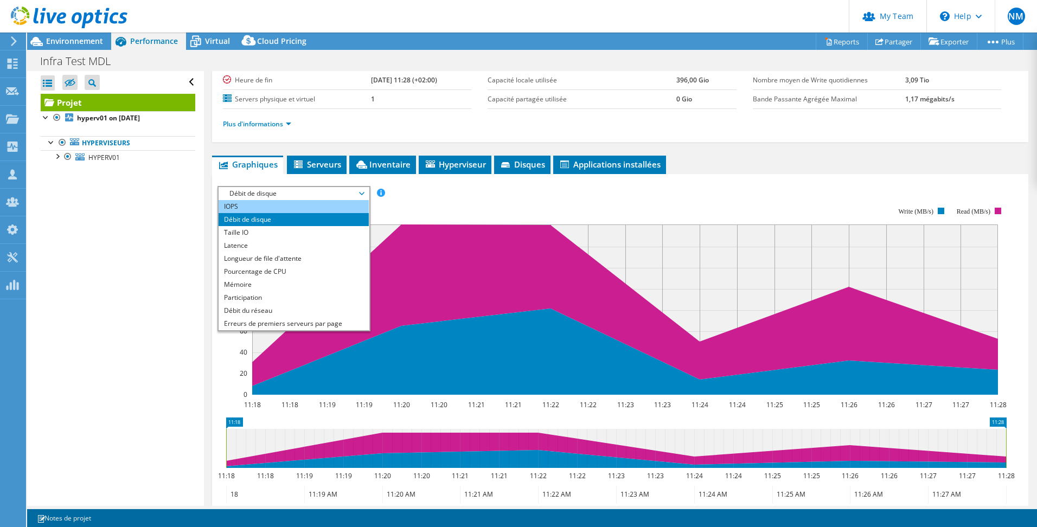
click at [305, 208] on li "IOPS" at bounding box center [294, 206] width 150 height 13
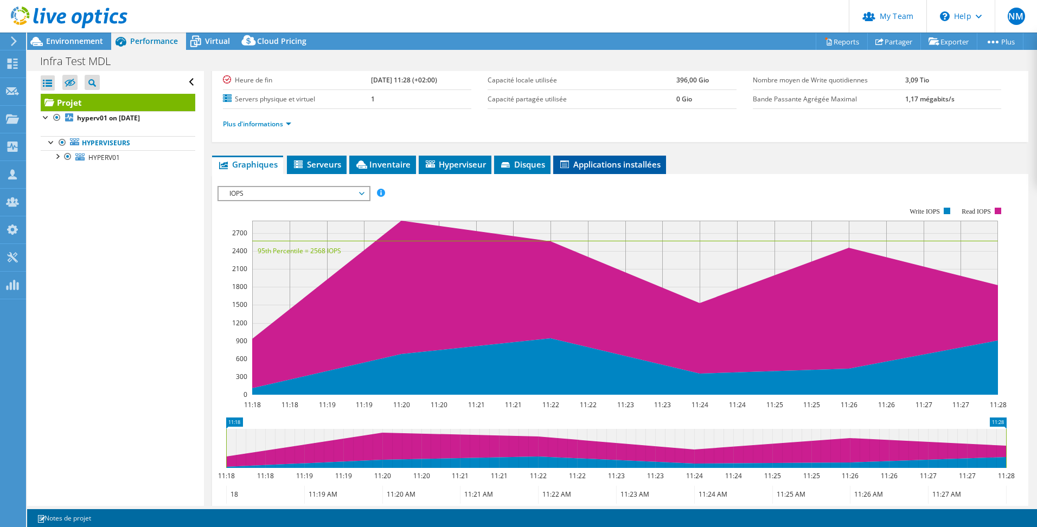
click at [629, 173] on li "Applications installées" at bounding box center [609, 165] width 113 height 18
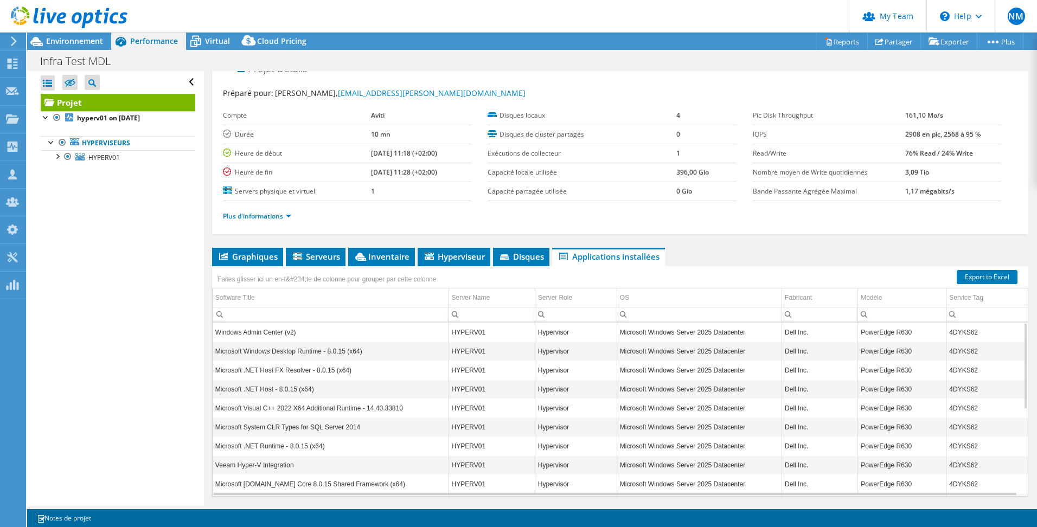
scroll to position [0, 0]
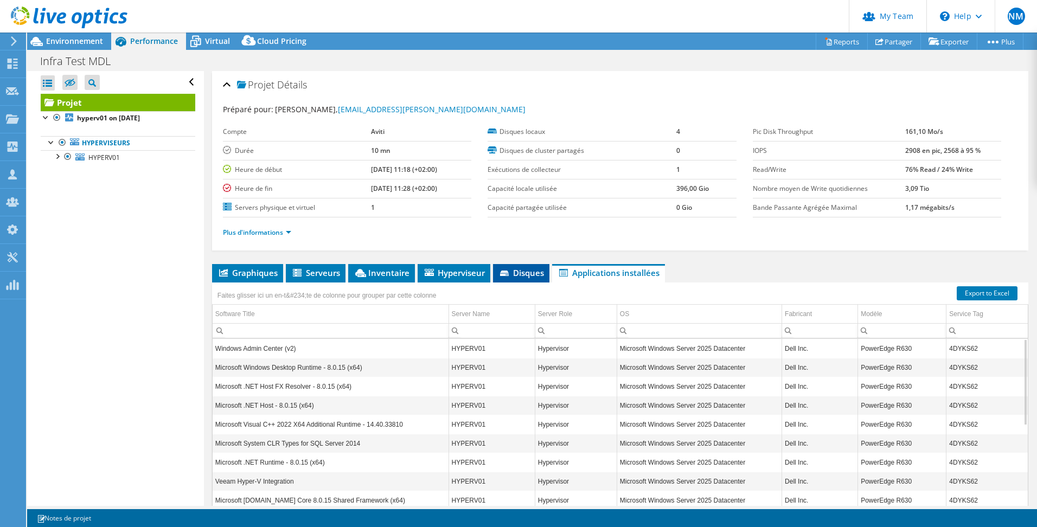
click at [530, 265] on li "Disques" at bounding box center [521, 273] width 56 height 18
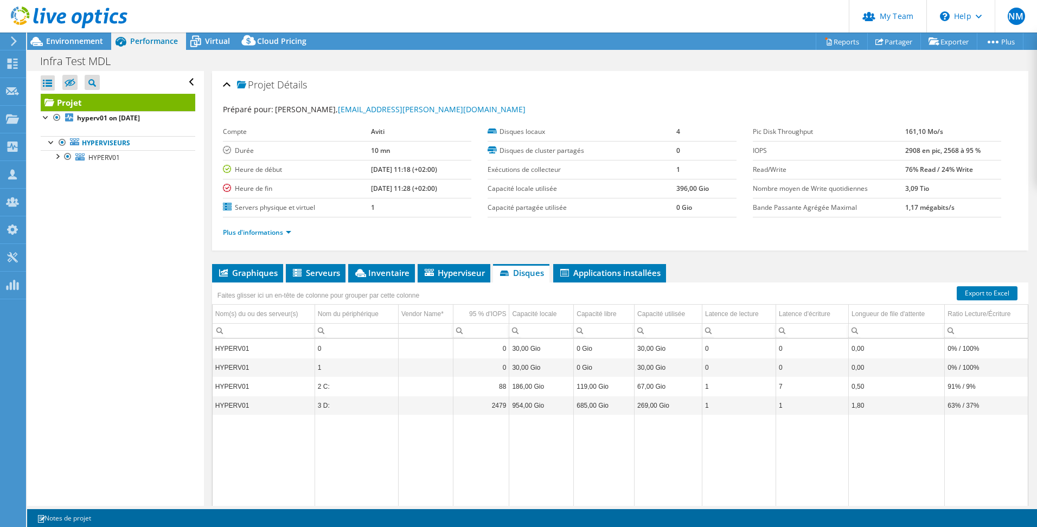
scroll to position [48, 0]
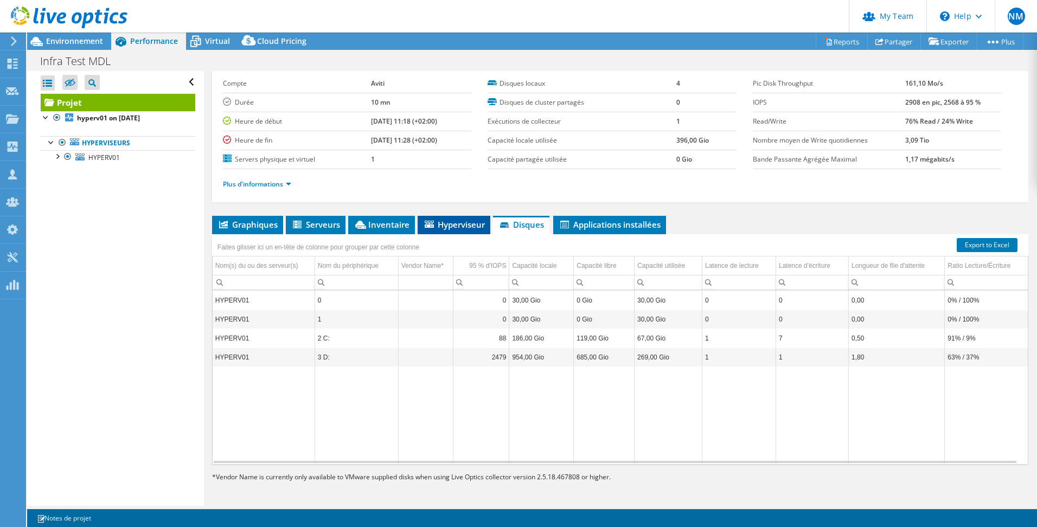
click at [460, 228] on span "Hyperviseur" at bounding box center [454, 224] width 62 height 11
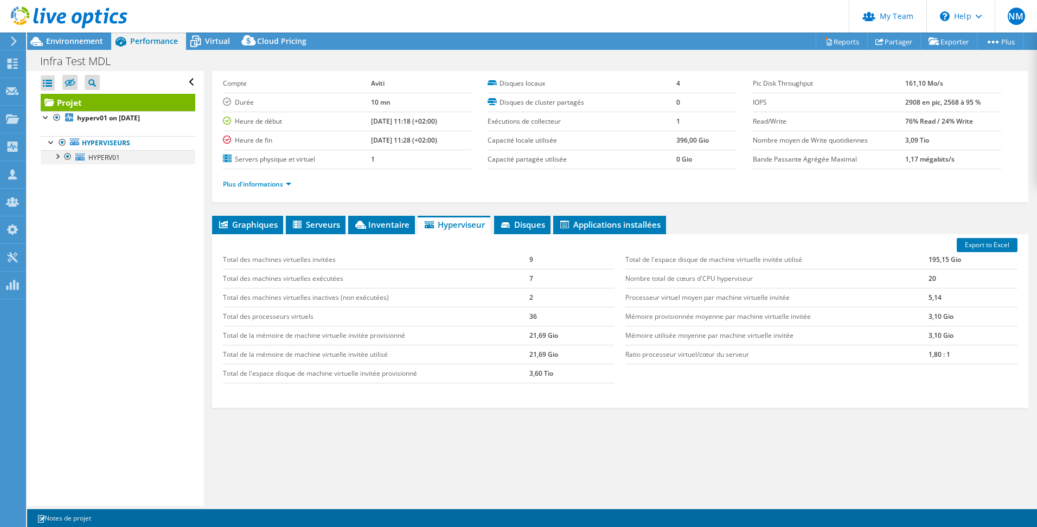
click at [59, 156] on div at bounding box center [57, 155] width 11 height 11
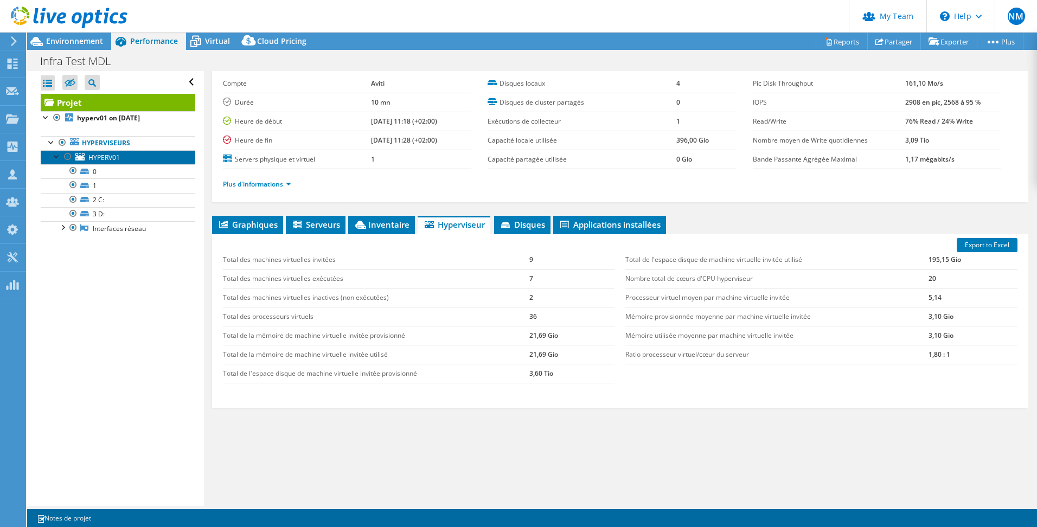
click at [93, 153] on span "HYPERV01" at bounding box center [103, 157] width 31 height 9
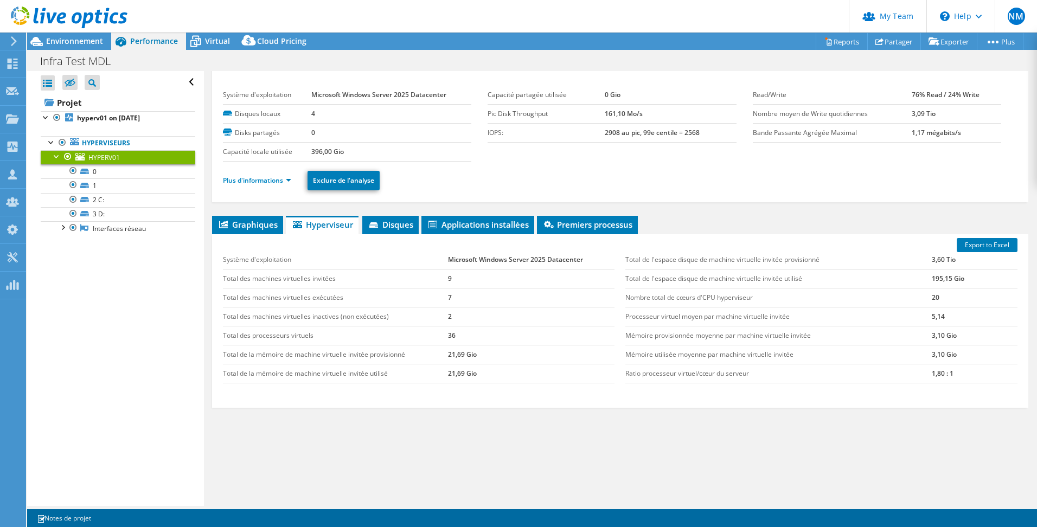
scroll to position [18, 0]
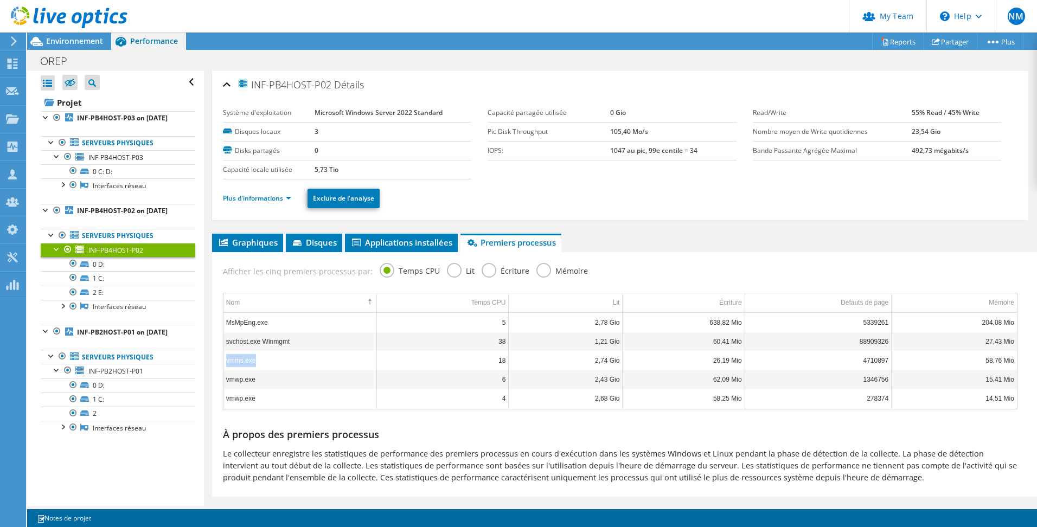
scroll to position [18, 0]
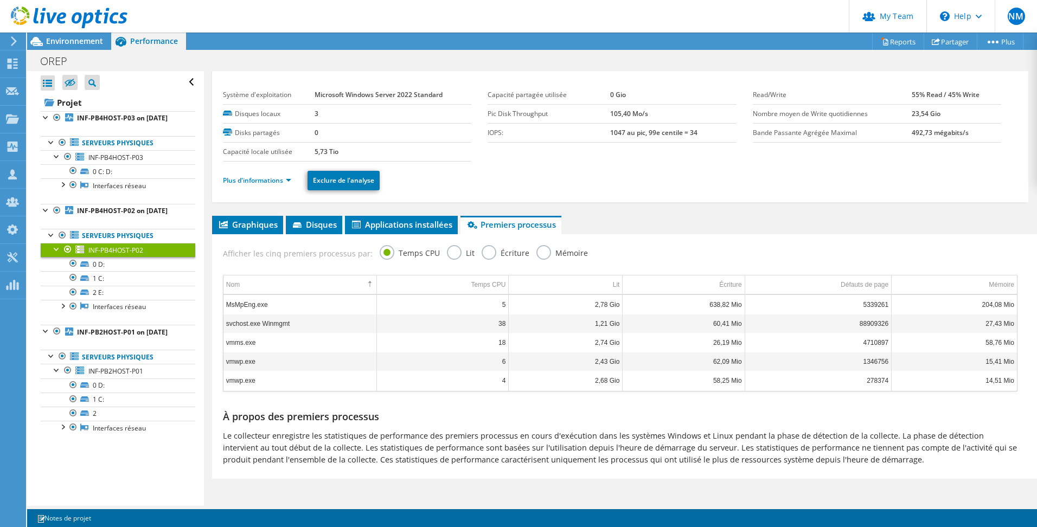
click at [784, 177] on ul "Plus d'informations Exclure de l'analyse" at bounding box center [620, 179] width 795 height 22
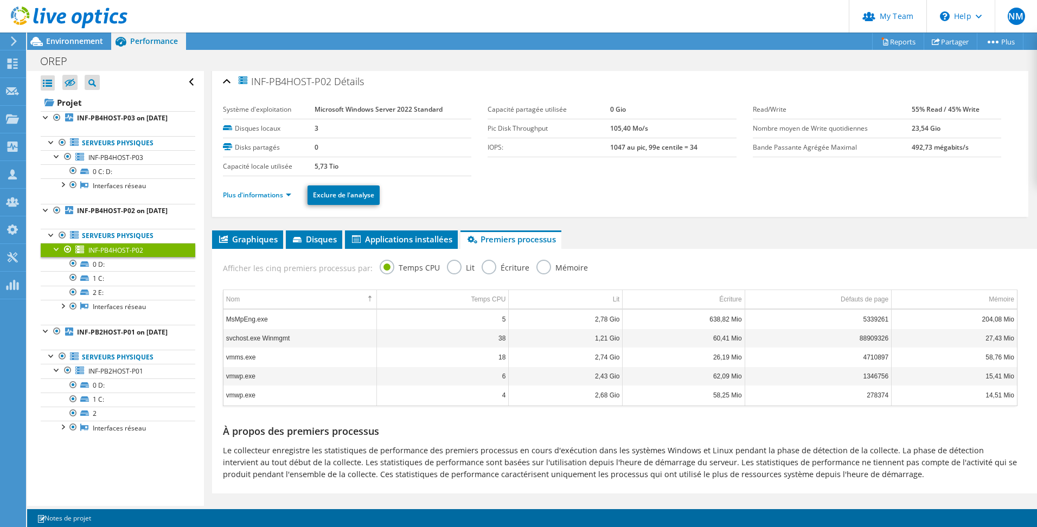
scroll to position [0, 0]
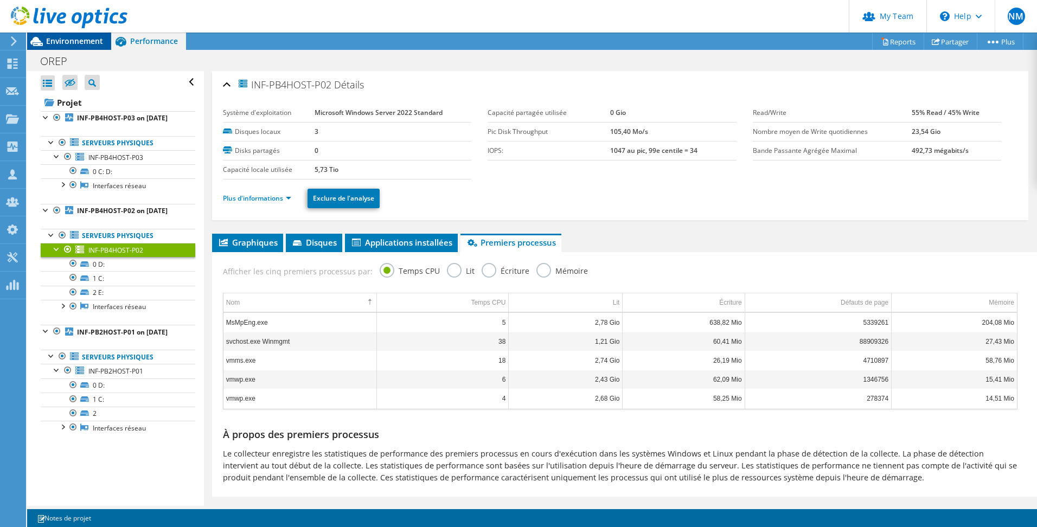
click at [87, 44] on span "Environnement" at bounding box center [74, 41] width 57 height 10
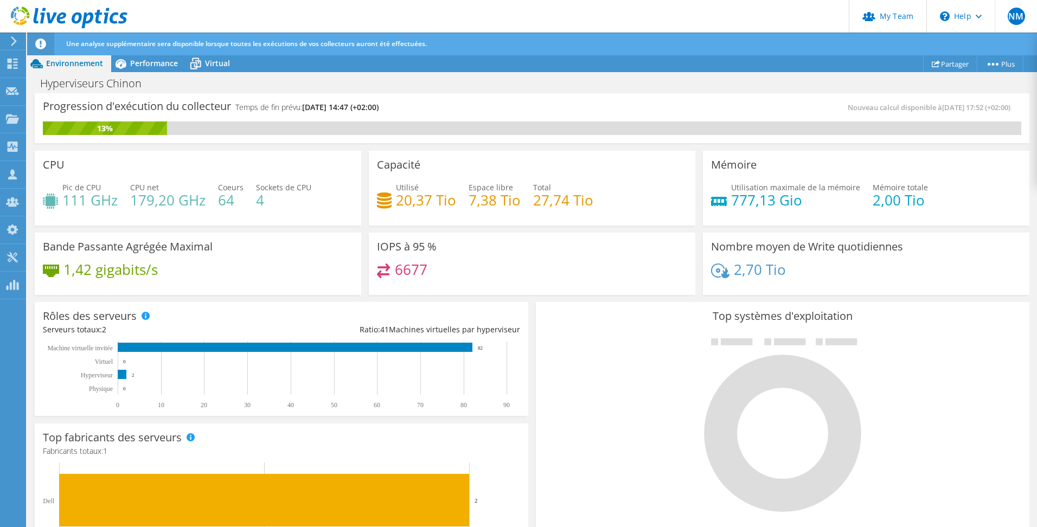
scroll to position [163, 0]
